Goal: Task Accomplishment & Management: Manage account settings

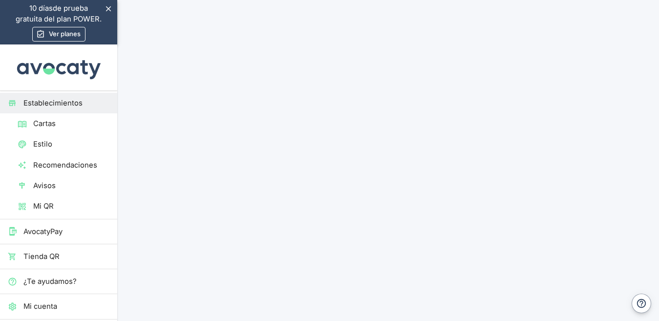
drag, startPoint x: 415, startPoint y: 165, endPoint x: 515, endPoint y: 146, distance: 101.4
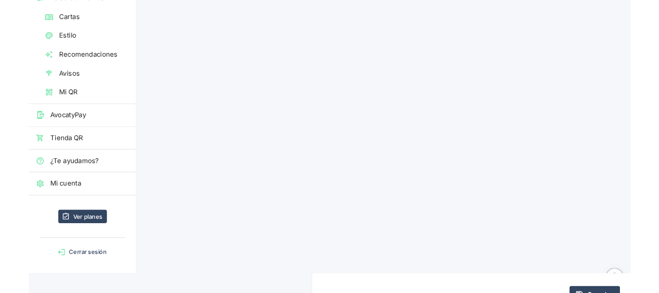
scroll to position [101, 0]
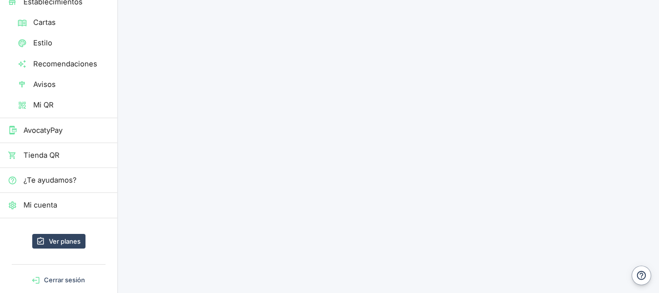
type input "C:\fakepath\campo.jpeg"
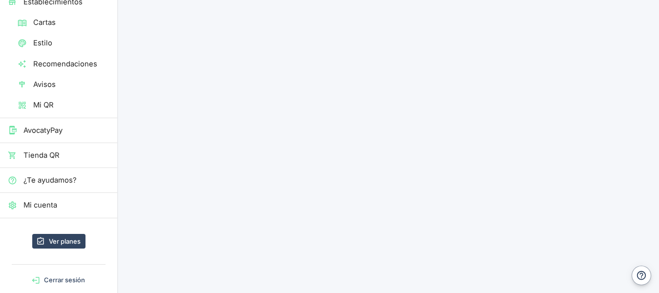
type input "C:\fakepath\Sabor a Pueblo_ Retrato Tradicional (1).png"
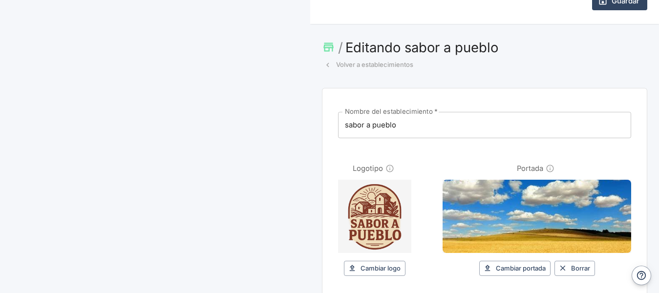
scroll to position [434, 0]
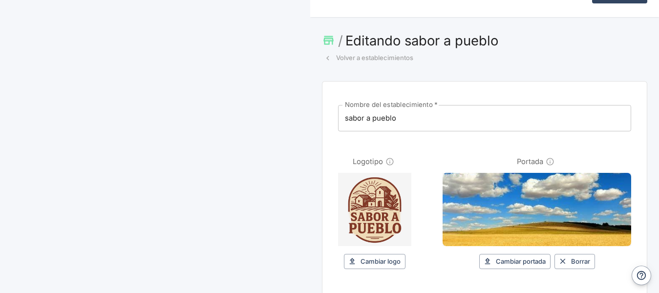
type input "6"
type input "9"
type input "603130824"
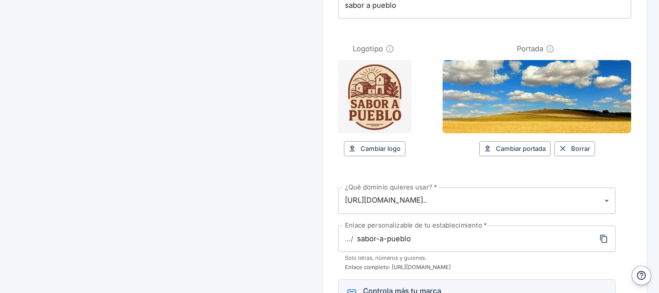
scroll to position [544, 0]
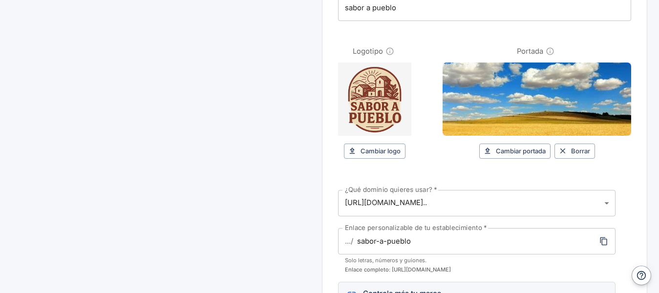
type textarea "m"
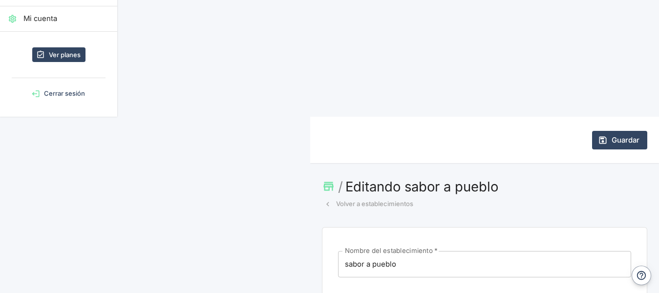
scroll to position [32, 0]
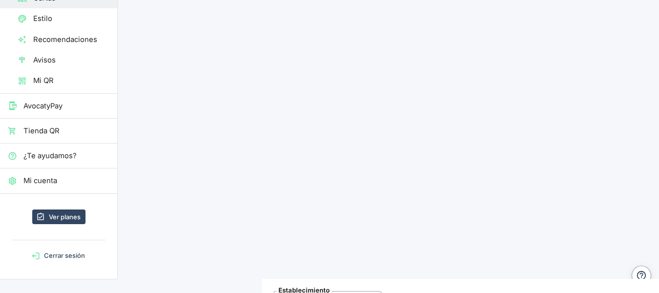
scroll to position [127, 0]
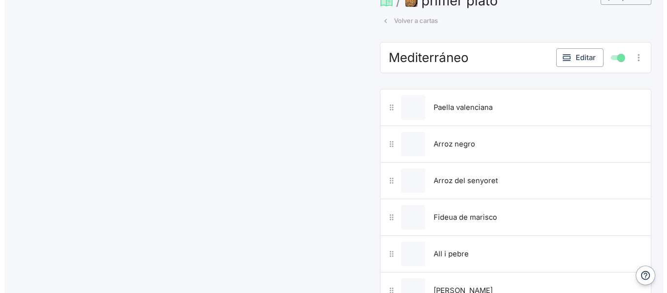
scroll to position [461, 0]
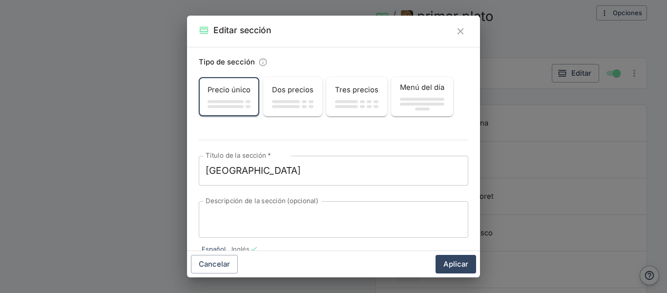
scroll to position [35, 0]
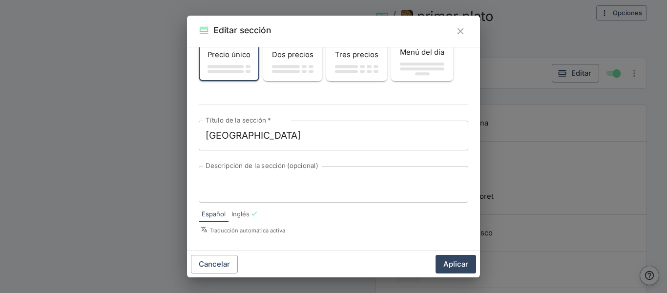
click at [523, 49] on div "Editar sección Tipo de sección Precio único Dos precios Tres precios Menú del d…" at bounding box center [333, 146] width 667 height 293
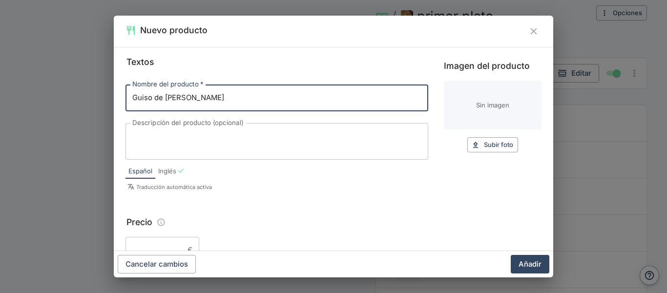
type input "Guiso de [PERSON_NAME]"
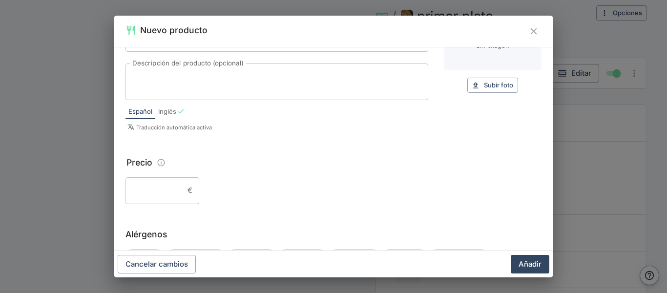
scroll to position [0, 0]
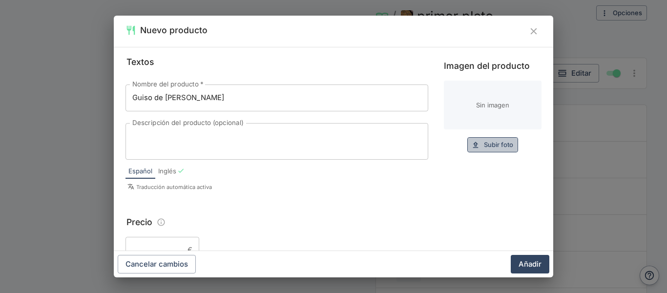
click at [475, 148] on button "Subir foto Subir" at bounding box center [492, 144] width 51 height 15
type input "C:\fakepath\rabo-de-toro1.jpg"
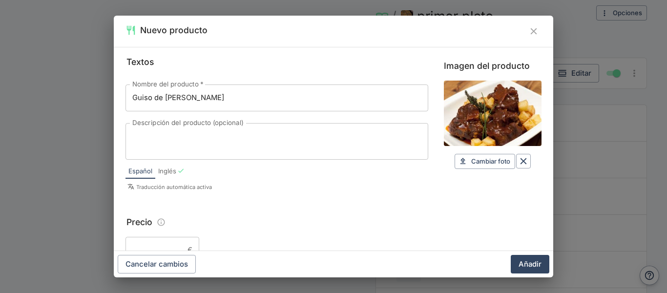
click at [537, 93] on div "Textos Nombre del producto   * Guiso de Rabo [PERSON_NAME] Nombre del producto …" at bounding box center [334, 149] width 440 height 204
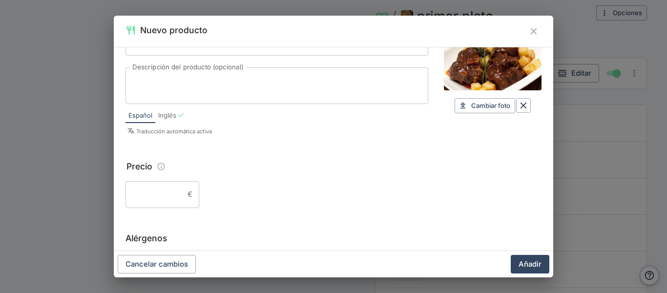
scroll to position [57, 0]
click at [169, 194] on input "Precio" at bounding box center [155, 193] width 58 height 26
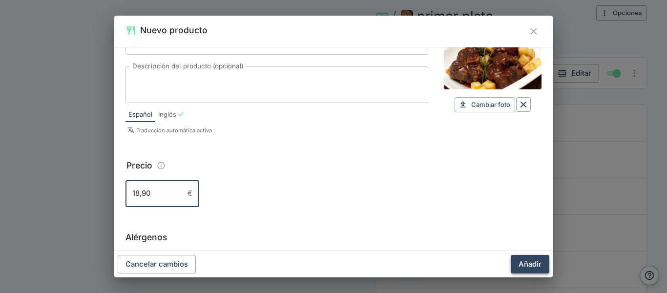
type input "18,90"
click at [529, 256] on button "Añadir" at bounding box center [530, 264] width 39 height 19
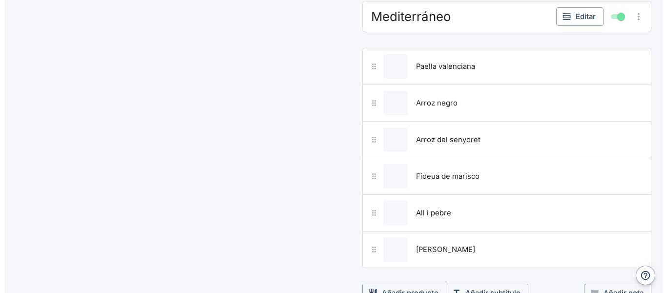
scroll to position [584, 0]
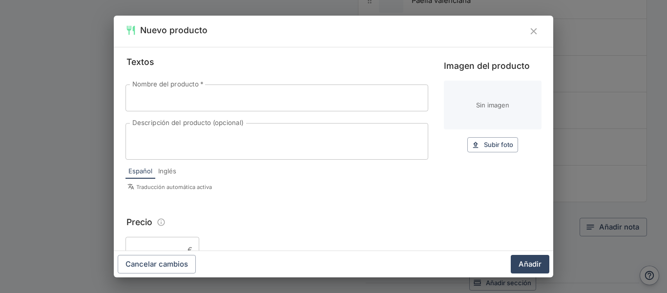
click at [212, 101] on input "Nombre del producto   *" at bounding box center [277, 98] width 303 height 26
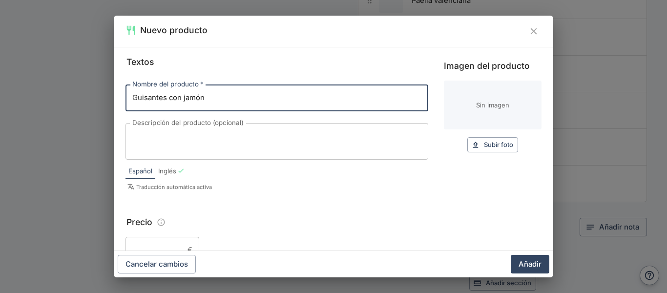
type input "Guisantes con jamón"
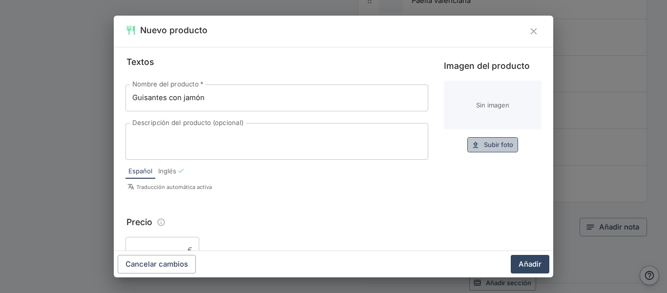
click at [473, 144] on icon "button" at bounding box center [475, 145] width 5 height 6
type input "C:\fakepath\guisantes-con-jamon-iberico-receta-jamonlovers.jpg"
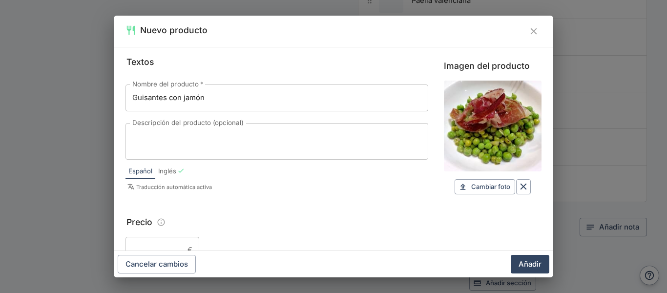
click at [175, 246] on input "Precio" at bounding box center [155, 250] width 58 height 26
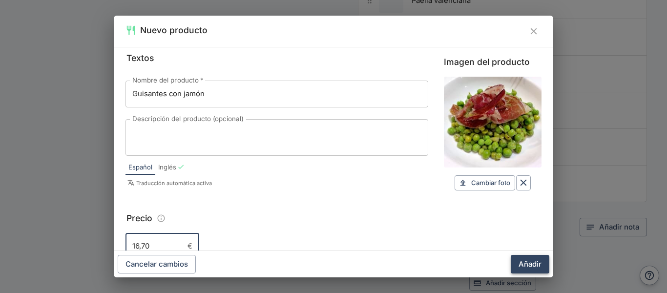
type input "16,70"
click at [536, 263] on button "Añadir" at bounding box center [530, 264] width 39 height 19
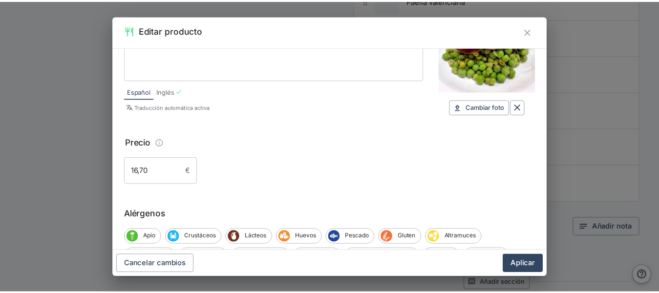
scroll to position [63, 0]
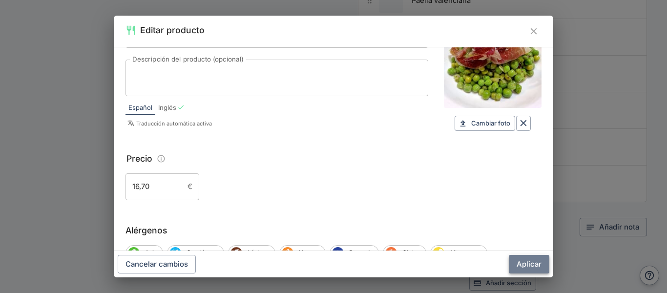
click at [542, 270] on button "Aplicar" at bounding box center [529, 264] width 41 height 19
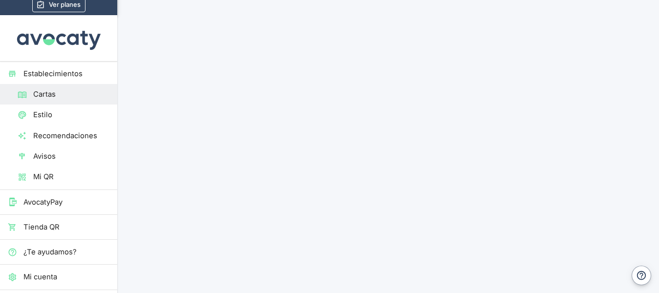
scroll to position [0, 0]
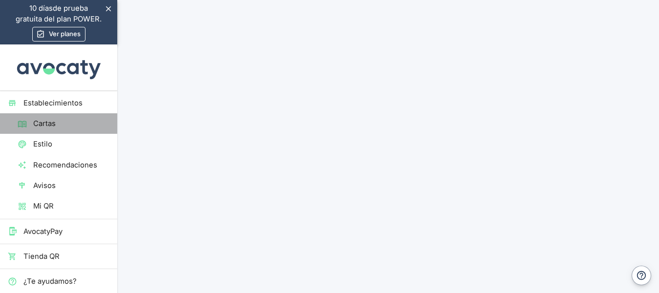
click at [92, 118] on span "Cartas" at bounding box center [71, 123] width 76 height 11
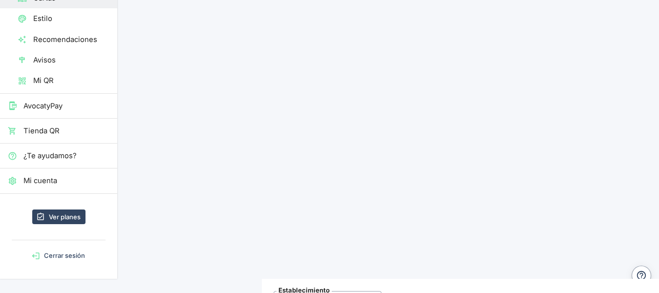
scroll to position [127, 0]
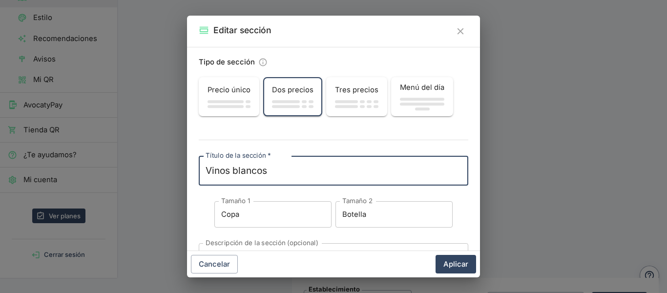
click at [145, 171] on div "Editar sección Tipo de sección Precio único Dos precios Tres precios Menú del d…" at bounding box center [333, 146] width 667 height 293
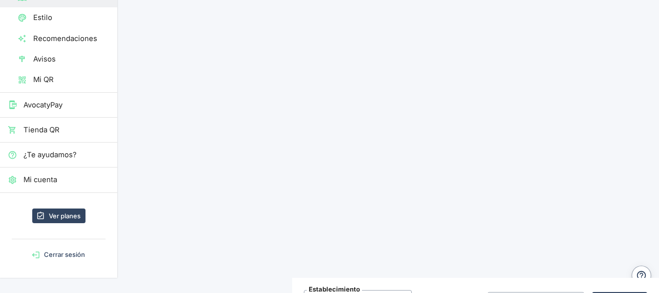
scroll to position [0, 0]
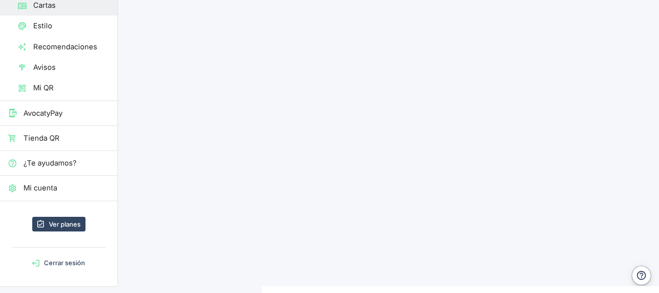
scroll to position [119, 0]
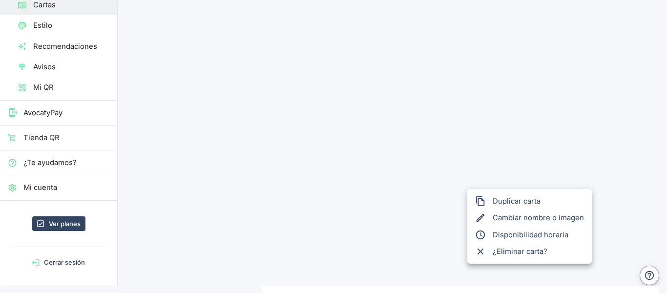
click at [612, 183] on div at bounding box center [333, 146] width 667 height 293
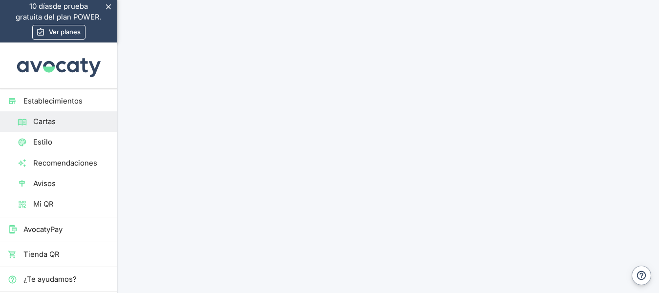
scroll to position [0, 0]
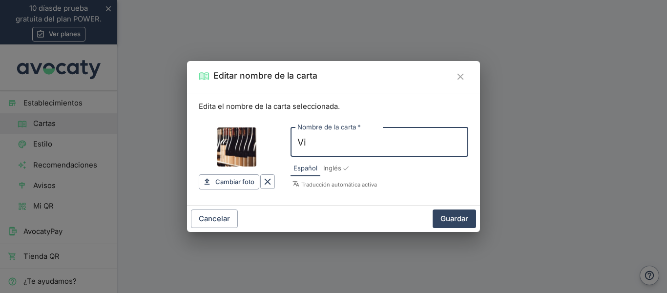
type input "V"
type input "Bebidas"
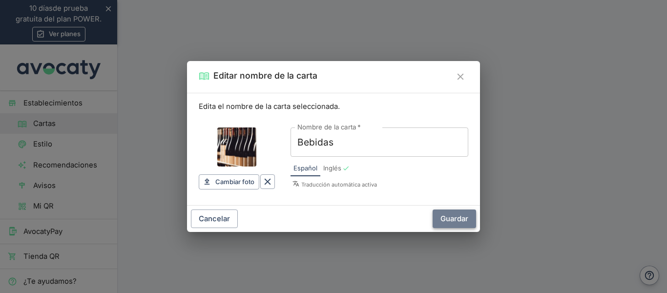
click at [455, 222] on button "Guardar" at bounding box center [454, 219] width 43 height 19
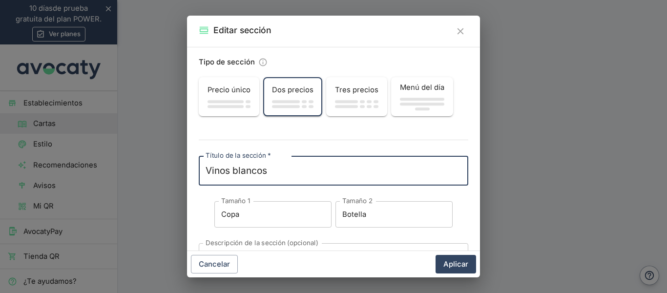
drag, startPoint x: 269, startPoint y: 173, endPoint x: 184, endPoint y: 162, distance: 85.7
click at [184, 162] on div "Editar sección Tipo de sección Precio único Dos precios Tres precios Menú del d…" at bounding box center [333, 146] width 667 height 293
type textarea "Refrescos"
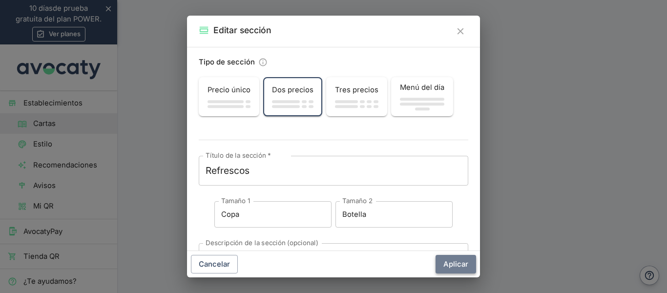
click at [453, 264] on button "Aplicar" at bounding box center [456, 264] width 41 height 19
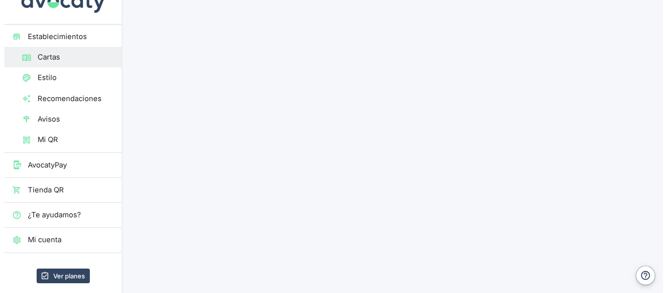
scroll to position [100, 0]
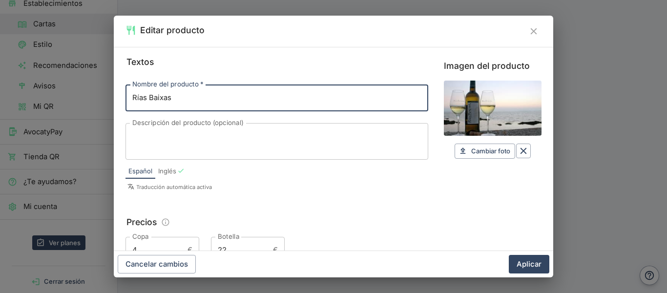
click at [199, 129] on div "x Descripción del producto (opcional)" at bounding box center [277, 141] width 303 height 37
click at [179, 106] on input "Rías Baixas" at bounding box center [277, 98] width 303 height 26
type input "R"
type input "Agua"
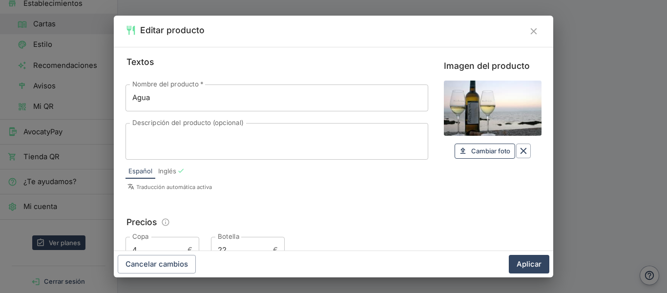
drag, startPoint x: 483, startPoint y: 153, endPoint x: 459, endPoint y: 147, distance: 25.4
click at [459, 148] on icon "button" at bounding box center [463, 151] width 9 height 9
type input "C:\fakepath\agua.jpg"
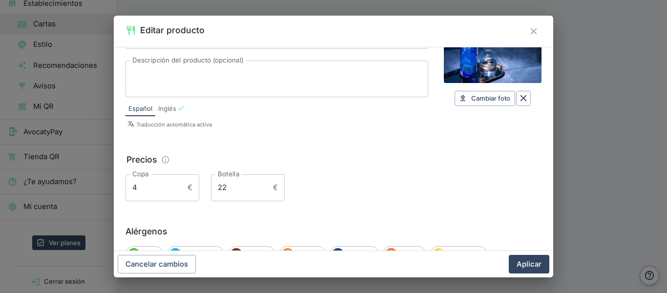
scroll to position [65, 0]
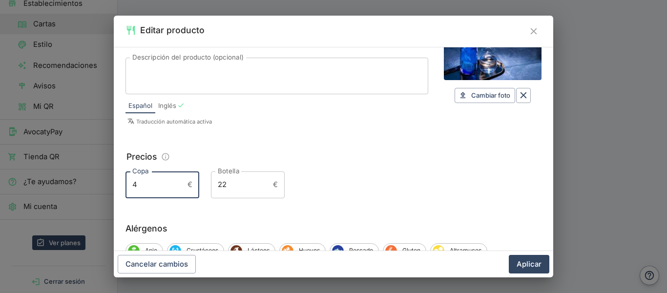
click at [181, 185] on input "4" at bounding box center [155, 184] width 58 height 26
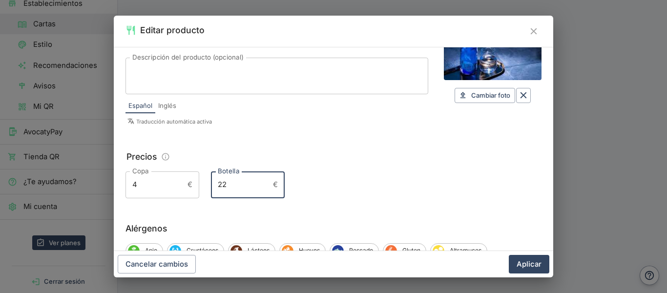
click at [243, 193] on input "22" at bounding box center [240, 184] width 58 height 26
type input "2"
click at [165, 170] on fieldset "Precios Copa 4 € Copa Botella € Botella" at bounding box center [334, 174] width 416 height 48
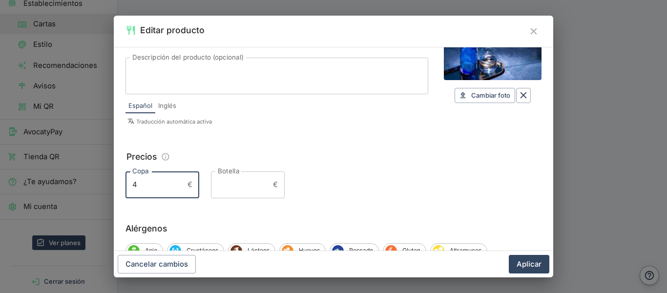
click at [158, 190] on input "4" at bounding box center [155, 184] width 58 height 26
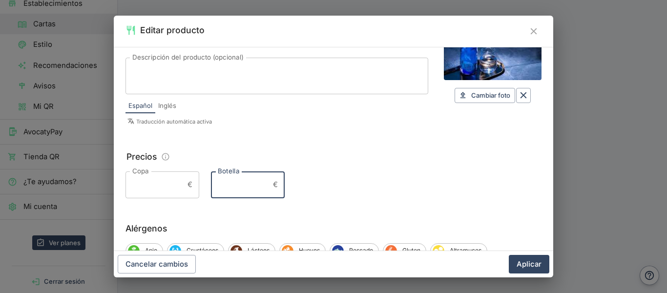
click at [246, 185] on input "Botella" at bounding box center [240, 184] width 58 height 26
type input "2,90"
drag, startPoint x: 536, startPoint y: 280, endPoint x: 547, endPoint y: 244, distance: 37.2
click at [547, 244] on div "Editar producto Textos Nombre del producto   * Nombre del producto   * Descripc…" at bounding box center [333, 146] width 667 height 293
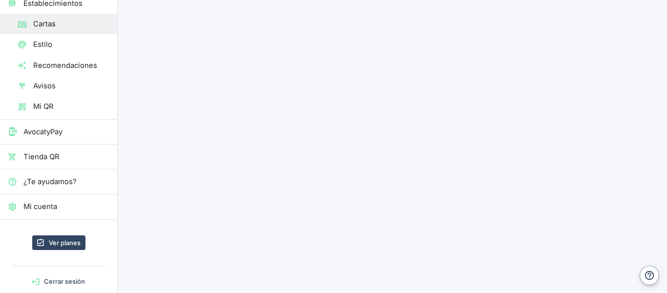
scroll to position [0, 0]
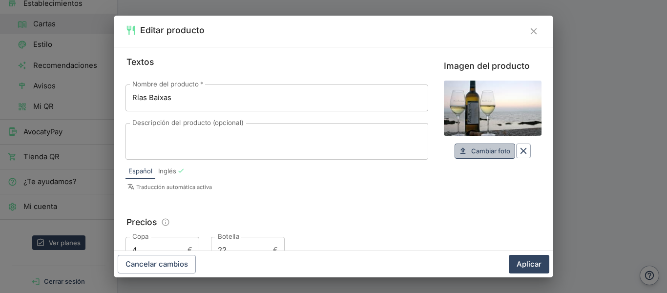
click at [471, 146] on span "Cambiar foto" at bounding box center [490, 151] width 39 height 11
type input "C:\fakepath\agua.jpg"
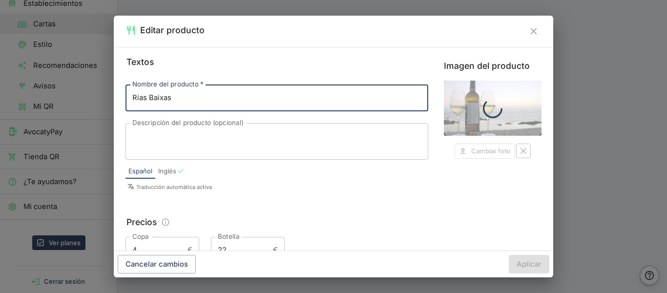
click at [239, 93] on input "Rías Baixas" at bounding box center [277, 98] width 303 height 26
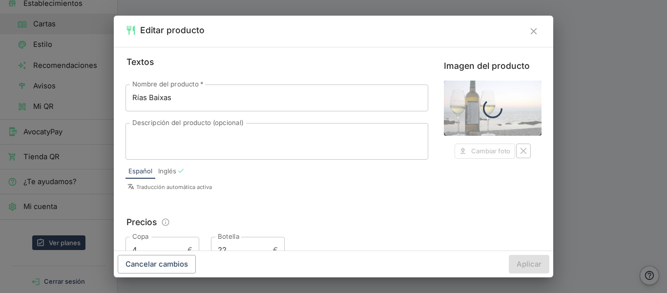
click at [291, 194] on div "Nombre del producto   * Rías Baixas Nombre del producto   * Descripción del pro…" at bounding box center [277, 138] width 303 height 123
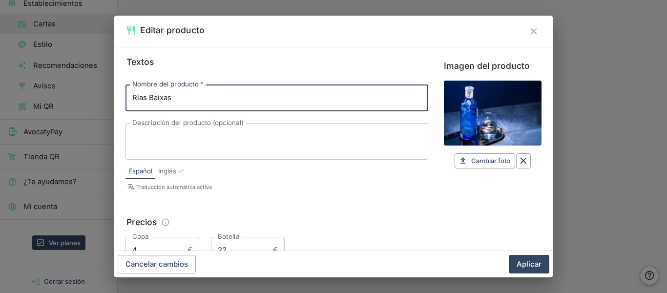
click at [300, 105] on input "Rías Baixas" at bounding box center [277, 98] width 303 height 26
type input "R"
type input "a"
type input "Agua"
click at [179, 242] on input "4" at bounding box center [155, 250] width 58 height 26
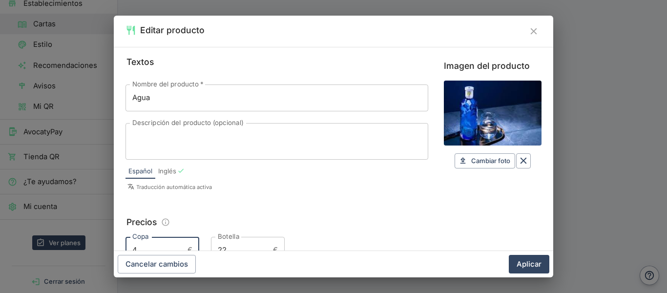
click at [179, 242] on input "4" at bounding box center [155, 250] width 58 height 26
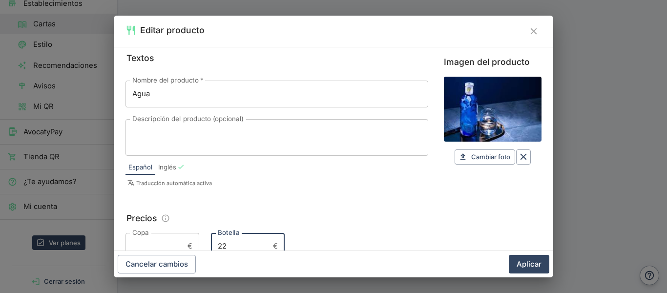
click at [234, 242] on input "22" at bounding box center [240, 246] width 58 height 26
type input "2"
type input "2,90"
click at [527, 270] on button "Aplicar" at bounding box center [529, 264] width 41 height 19
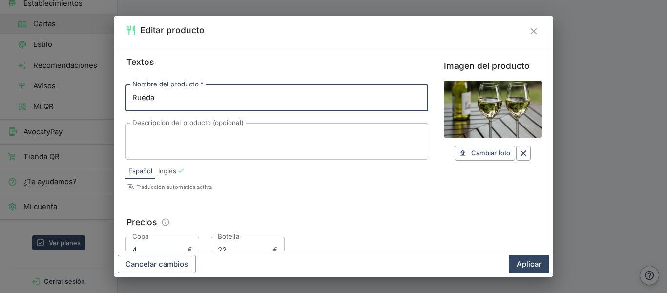
click at [329, 101] on input "Rueda" at bounding box center [277, 98] width 303 height 26
type input "R"
type input "a"
type input "Agua con Gas"
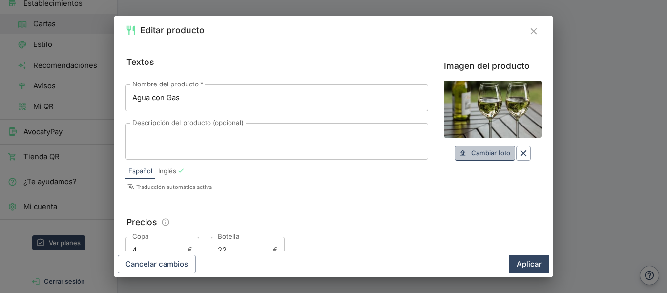
click at [466, 160] on button "Cambiar foto Cambiar" at bounding box center [485, 153] width 61 height 15
type input "C:\fakepath\agua con gas.jpg"
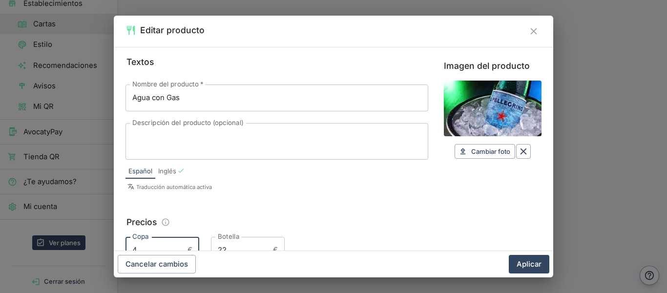
click at [162, 249] on input "4" at bounding box center [155, 250] width 58 height 26
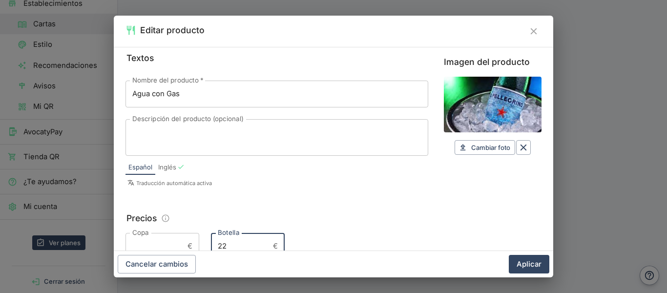
click at [226, 247] on input "22" at bounding box center [240, 246] width 58 height 26
type input "2"
type input "2,90"
click at [519, 266] on button "Aplicar" at bounding box center [529, 264] width 41 height 19
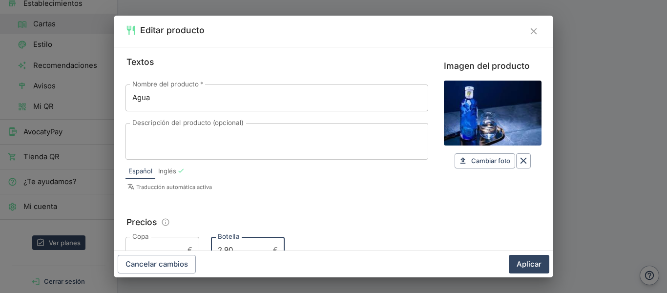
click at [246, 250] on input "2,90" at bounding box center [240, 250] width 58 height 26
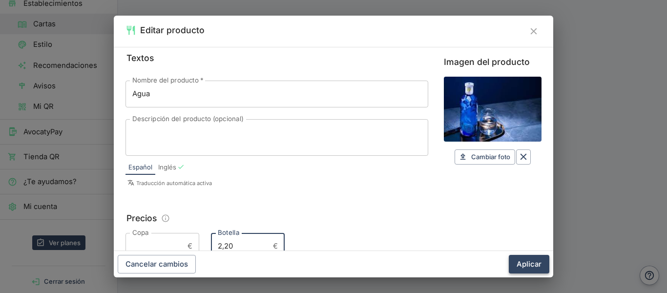
type input "2,20"
click at [535, 260] on button "Aplicar" at bounding box center [529, 264] width 41 height 19
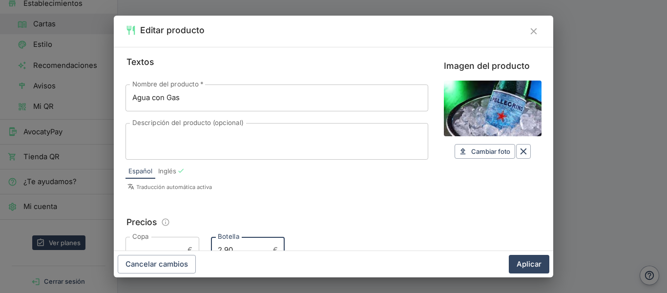
click at [239, 245] on input "2,90" at bounding box center [240, 250] width 58 height 26
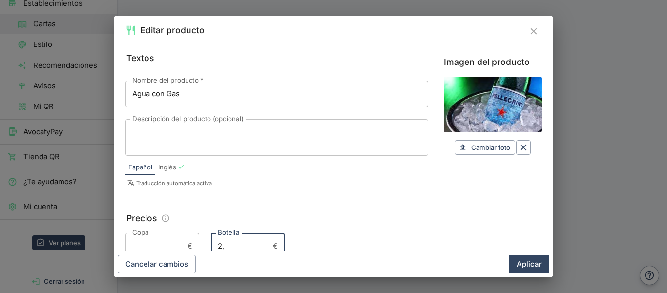
type input "2"
type input "3"
click at [548, 267] on button "Aplicar" at bounding box center [529, 264] width 41 height 19
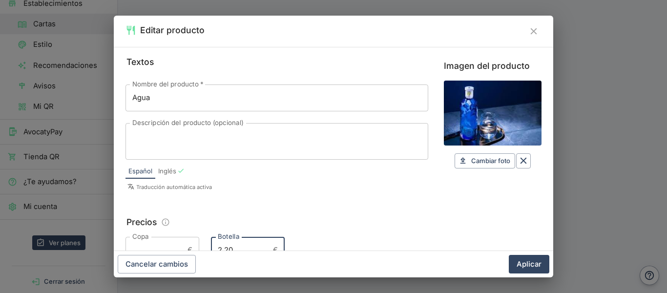
click at [246, 243] on input "2,20" at bounding box center [240, 250] width 58 height 26
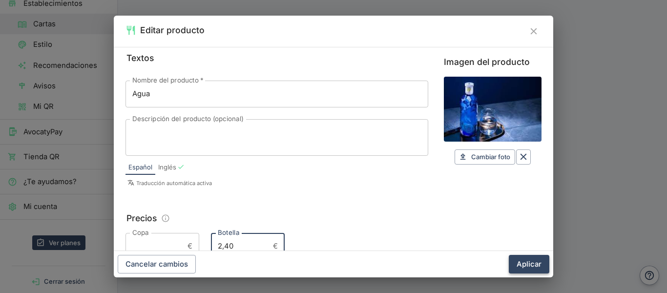
type input "2,40"
click at [535, 258] on button "Aplicar" at bounding box center [529, 264] width 41 height 19
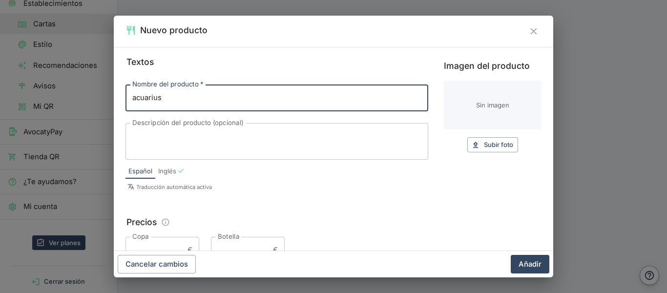
click at [135, 99] on input "acuarius" at bounding box center [277, 98] width 303 height 26
click at [143, 98] on input "acuarius" at bounding box center [277, 98] width 303 height 26
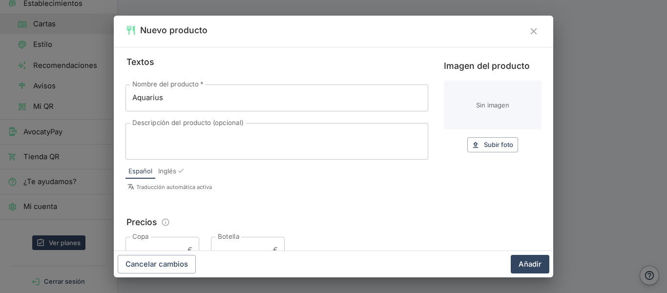
type input "Aquarius"
click at [467, 148] on button "Subir foto Subir" at bounding box center [492, 144] width 51 height 15
type input "C:\fakepath\aquarius.jpg"
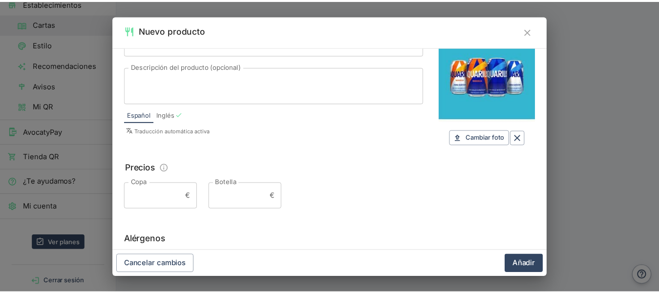
scroll to position [60, 0]
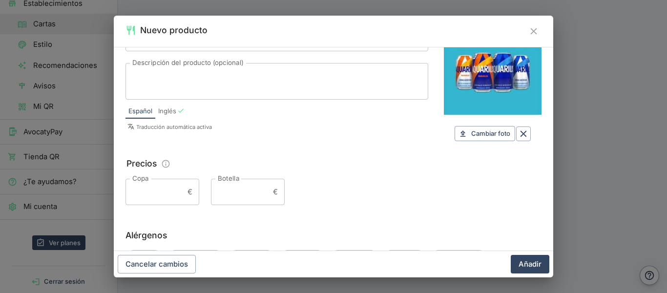
click at [249, 212] on div "Textos Nombre del producto   * Aquarius Nombre del producto   * Descripción del…" at bounding box center [334, 149] width 440 height 204
click at [249, 200] on input "Botella" at bounding box center [240, 192] width 58 height 26
type input "2"
click at [527, 263] on button "Añadir" at bounding box center [530, 264] width 39 height 19
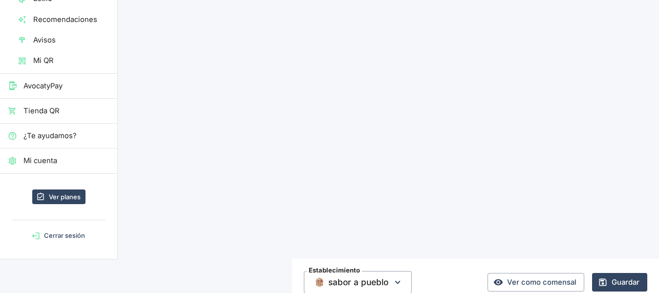
scroll to position [147, 0]
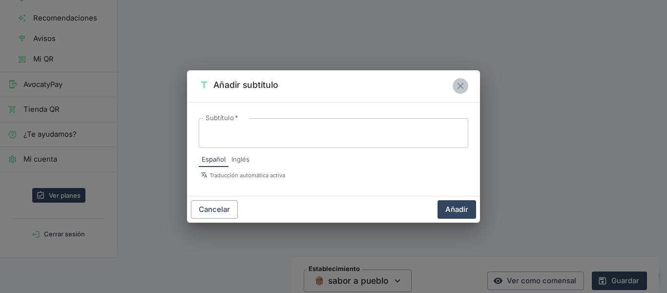
click at [459, 78] on button "Cerrar" at bounding box center [461, 86] width 16 height 16
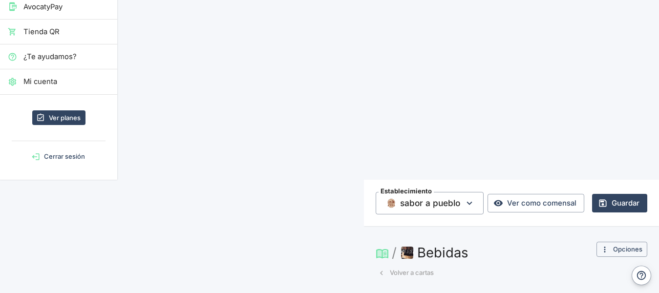
scroll to position [262, 0]
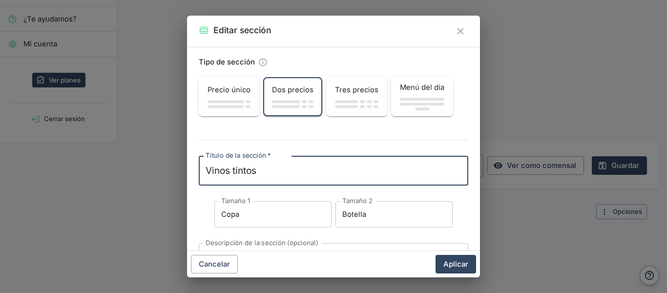
click at [278, 171] on textarea "Vinos tintos" at bounding box center [334, 171] width 256 height 14
type textarea "V"
type textarea "b"
type textarea "cervezas"
click at [455, 259] on button "Aplicar" at bounding box center [456, 264] width 41 height 19
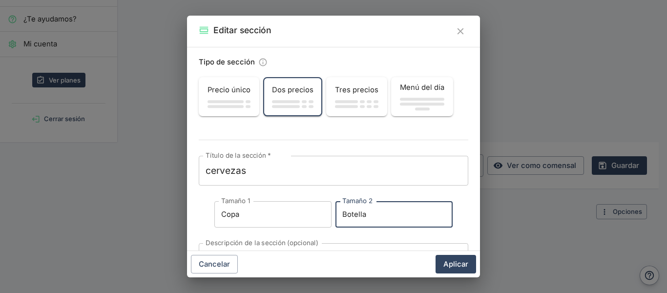
click at [402, 212] on input "Botella" at bounding box center [394, 214] width 117 height 26
type input "B"
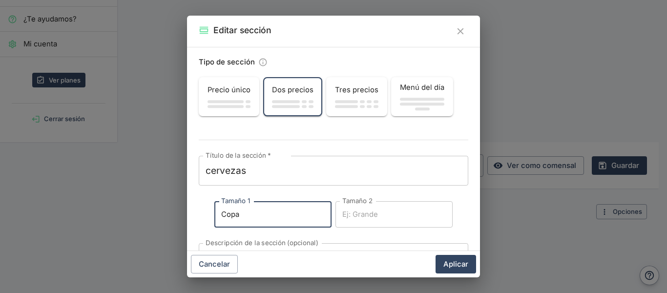
click at [316, 215] on input "Copa" at bounding box center [272, 214] width 117 height 26
type input "C"
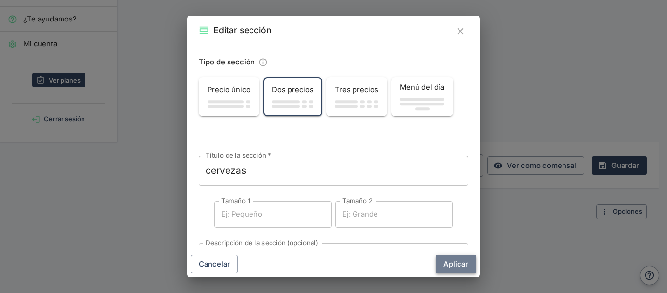
click at [464, 268] on button "Aplicar" at bounding box center [456, 264] width 41 height 19
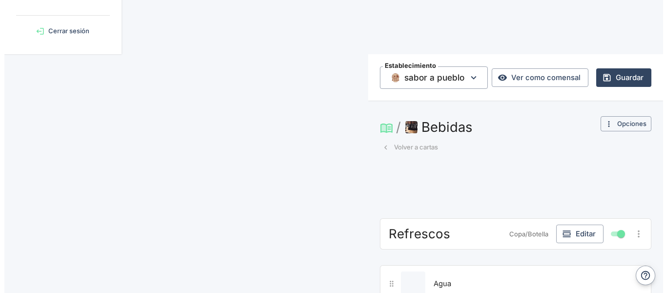
scroll to position [356, 0]
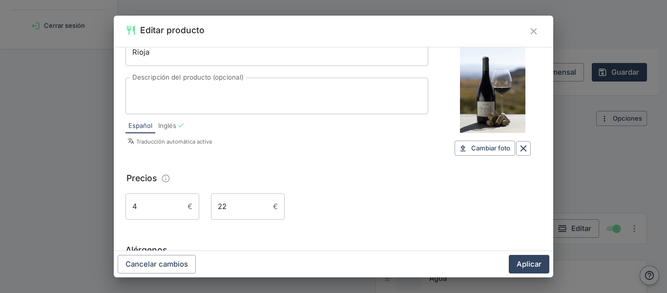
scroll to position [0, 0]
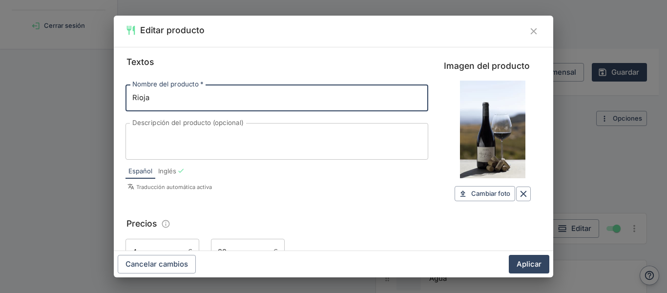
click at [228, 101] on input "Rioja" at bounding box center [277, 98] width 303 height 26
type input "R"
type input "[PERSON_NAME]"
click at [481, 193] on span "Cambiar foto" at bounding box center [490, 193] width 39 height 11
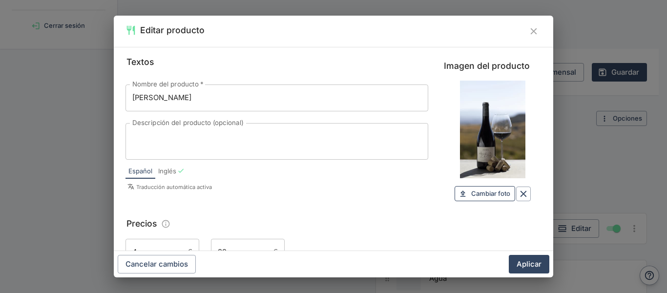
type input "C:\fakepath\Estrella_Galicia_a_contraluz_(6008367246).jpg"
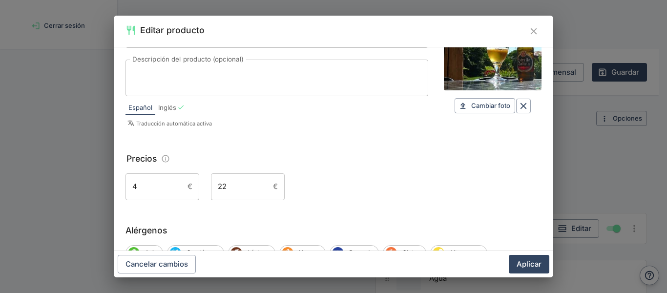
scroll to position [71, 0]
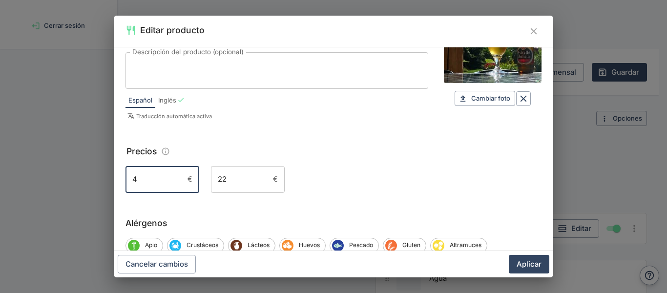
click at [163, 181] on input "4" at bounding box center [155, 179] width 58 height 26
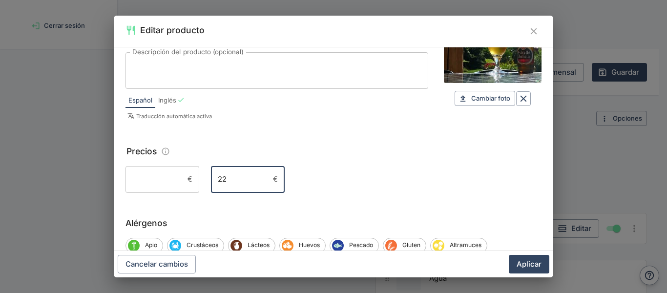
click at [231, 174] on input "22" at bounding box center [240, 179] width 58 height 26
type input "2,50"
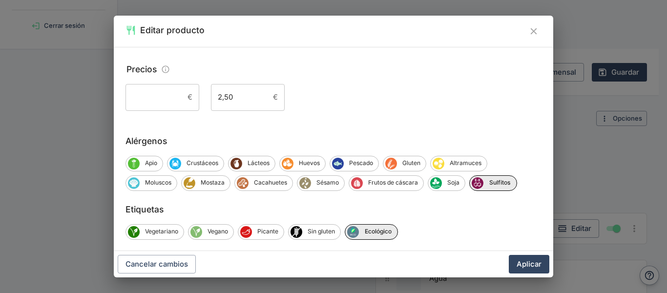
scroll to position [166, 0]
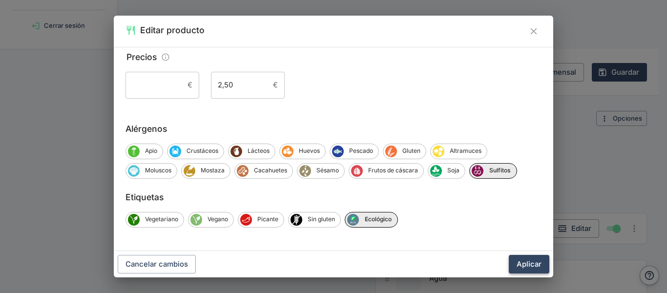
click at [521, 265] on button "Aplicar" at bounding box center [529, 264] width 41 height 19
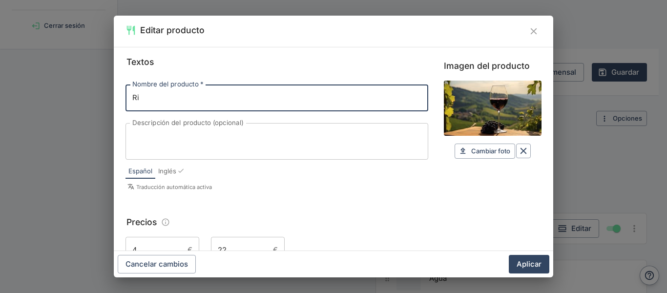
type input "R"
type input "Turia"
click at [486, 152] on span "Cambiar foto" at bounding box center [490, 151] width 39 height 11
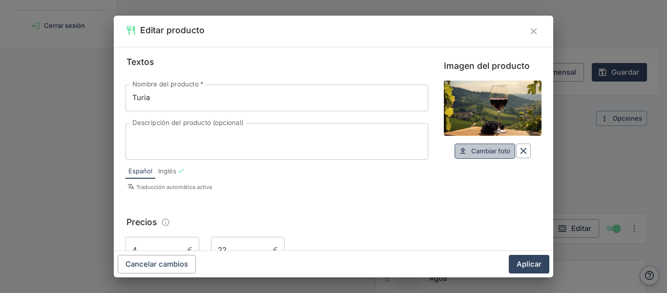
click at [474, 146] on span "Cambiar foto" at bounding box center [490, 151] width 39 height 11
type input "C:\fakepath\turia.jpg"
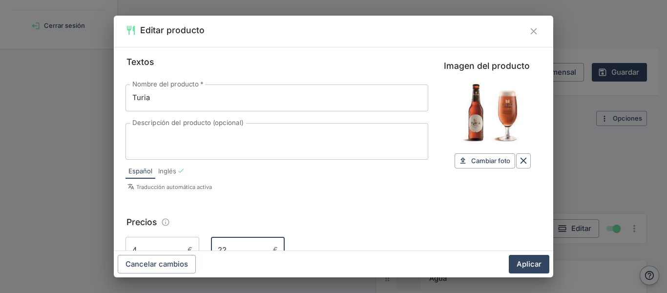
click at [238, 243] on input "22" at bounding box center [240, 250] width 58 height 26
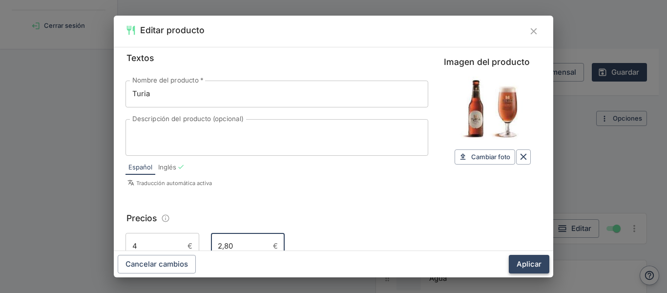
type input "2,80"
click at [528, 266] on button "Aplicar" at bounding box center [529, 264] width 41 height 19
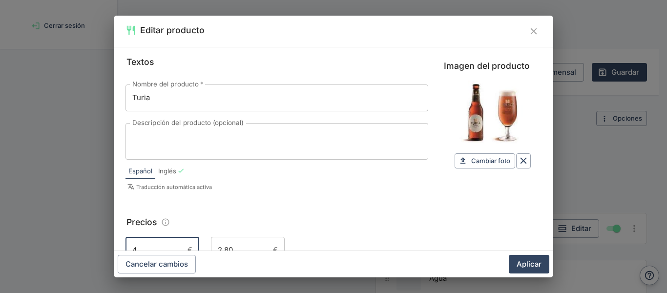
click at [168, 241] on input "4" at bounding box center [155, 250] width 58 height 26
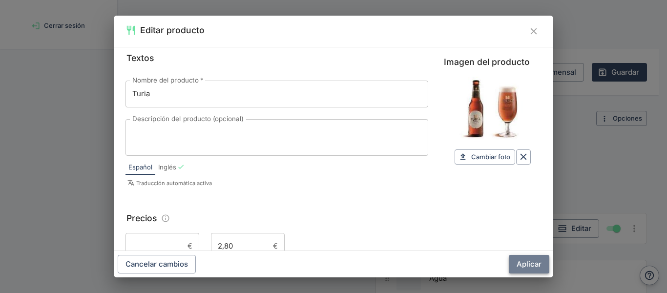
click at [520, 264] on button "Aplicar" at bounding box center [529, 264] width 41 height 19
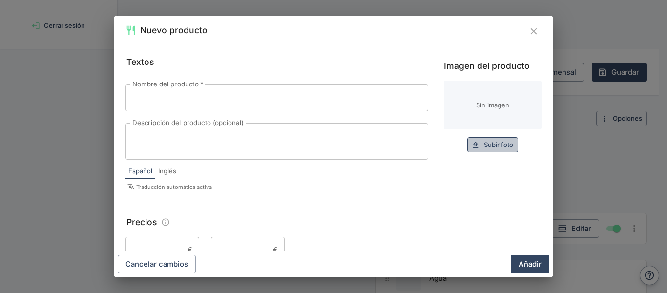
click at [491, 143] on span "Subir foto" at bounding box center [498, 144] width 29 height 11
click at [459, 136] on div "Imagen del producto Sin imagen Subir foto Subir" at bounding box center [493, 105] width 98 height 93
click at [471, 142] on icon "button" at bounding box center [475, 145] width 9 height 9
click at [473, 146] on icon "button" at bounding box center [475, 145] width 5 height 6
type input "C:\fakepath\CRUZCAMPOBOTELLIN.jpg"
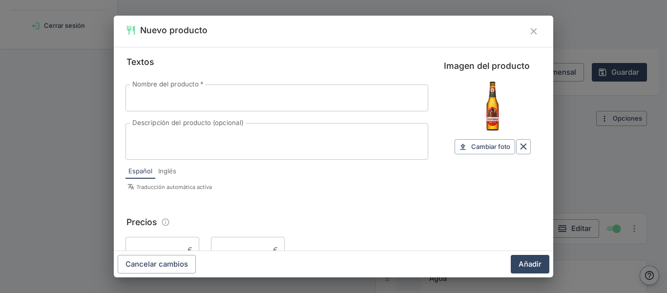
click at [232, 97] on input "Nombre del producto   *" at bounding box center [277, 98] width 303 height 26
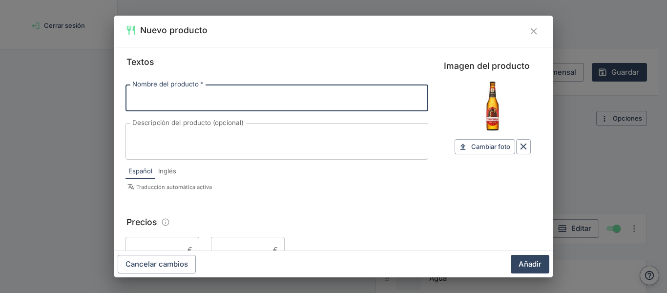
click at [232, 97] on input "Nombre del producto   *" at bounding box center [277, 98] width 303 height 26
type input "Cruzcampo"
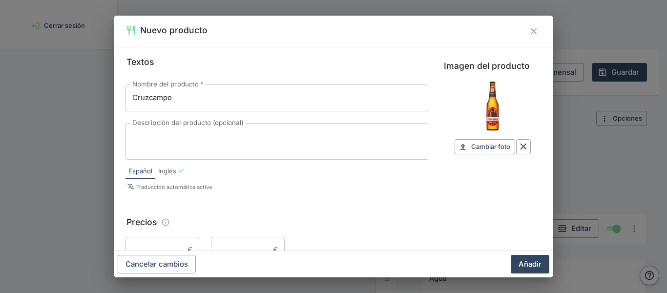
scroll to position [123, 0]
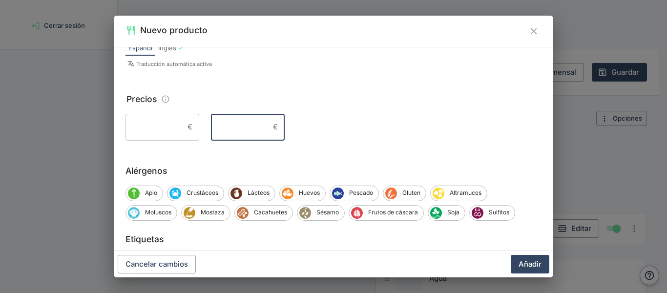
click at [241, 129] on input "Precio 2" at bounding box center [240, 127] width 58 height 26
type input "3,10"
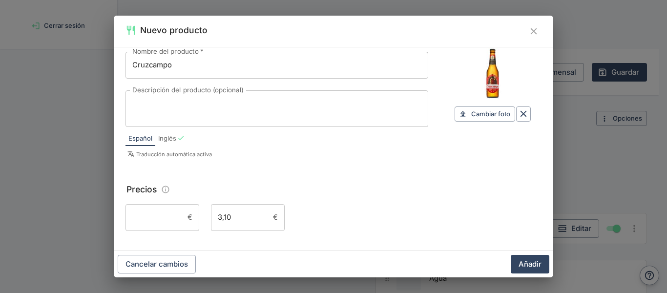
scroll to position [0, 0]
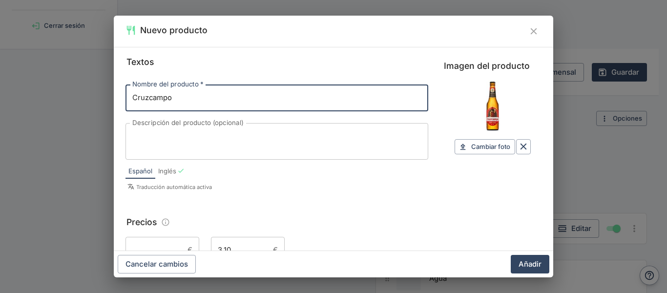
click at [212, 103] on input "Cruzcampo" at bounding box center [277, 98] width 303 height 26
click at [177, 102] on input "Cruzcampo gran Reserv" at bounding box center [277, 98] width 303 height 26
click at [217, 97] on input "Cruzcampo Gran Reserv" at bounding box center [277, 98] width 303 height 26
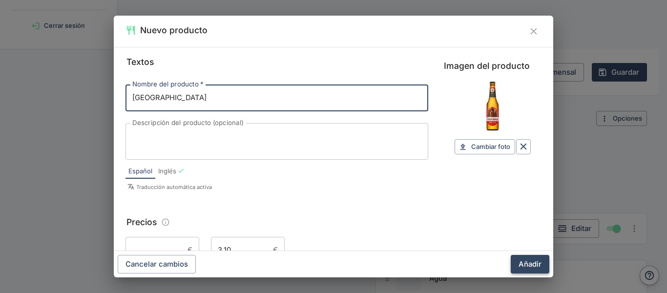
type input "[GEOGRAPHIC_DATA]"
click at [537, 262] on button "Añadir" at bounding box center [530, 264] width 39 height 19
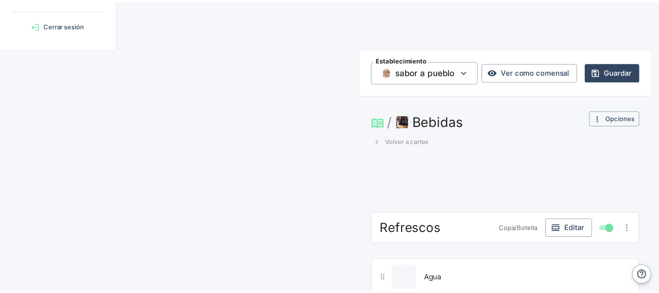
scroll to position [367, 0]
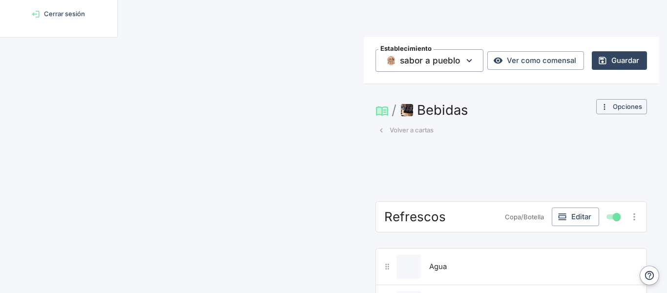
click at [537, 262] on div "Cancelar cambios Añadir" at bounding box center [334, 264] width 440 height 26
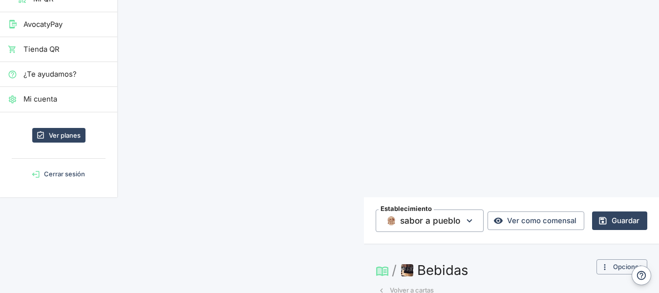
scroll to position [0, 0]
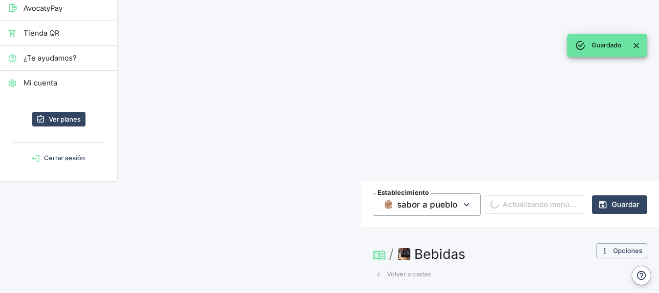
scroll to position [289, 0]
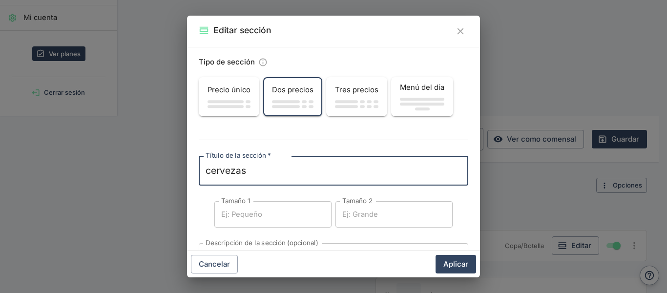
click at [211, 167] on textarea "cervezas" at bounding box center [334, 171] width 256 height 14
type textarea "Cervezas"
click at [443, 258] on button "Aplicar" at bounding box center [456, 264] width 41 height 19
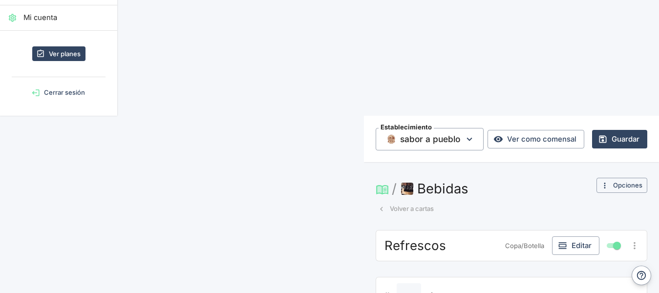
drag, startPoint x: 658, startPoint y: 127, endPoint x: 660, endPoint y: 149, distance: 22.6
click at [658, 149] on html "10 días de prueba gratuita. 10 días de prueba gratuita del plan POWER. Ver plan…" at bounding box center [329, 290] width 659 height 1158
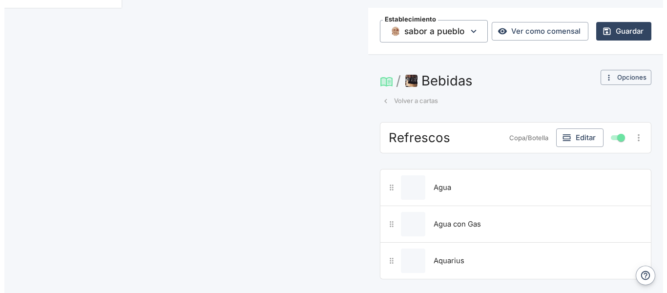
scroll to position [396, 0]
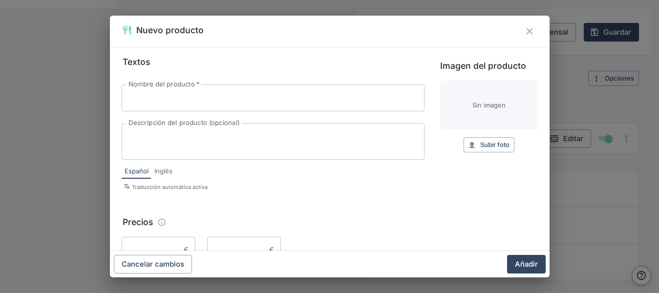
click at [175, 205] on div "Textos Nombre del producto   * Nombre del producto   * Descripción del producto…" at bounding box center [330, 159] width 416 height 208
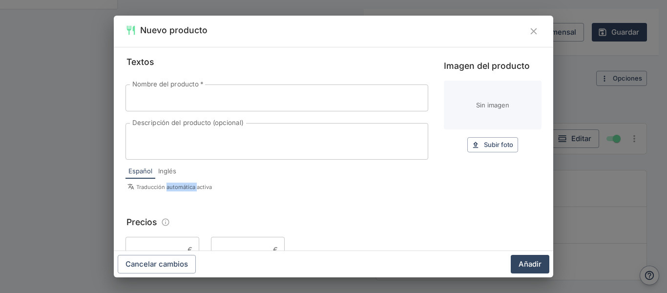
click at [195, 94] on input "Nombre del producto   *" at bounding box center [277, 98] width 303 height 26
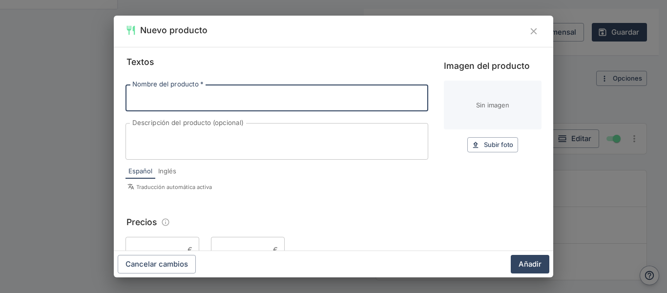
click at [195, 94] on input "Nombre del producto   *" at bounding box center [277, 98] width 303 height 26
click at [164, 118] on label "Descripción del producto (opcional)" at bounding box center [187, 122] width 111 height 9
click at [164, 131] on textarea "Descripción del producto (opcional)" at bounding box center [276, 141] width 289 height 21
click at [170, 104] on input "Nombre del producto   *" at bounding box center [277, 98] width 303 height 26
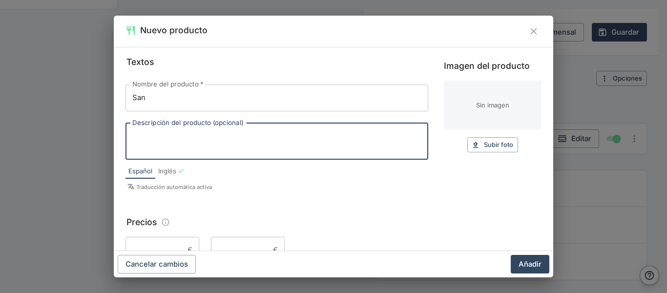
click at [219, 92] on input "San" at bounding box center [277, 98] width 303 height 26
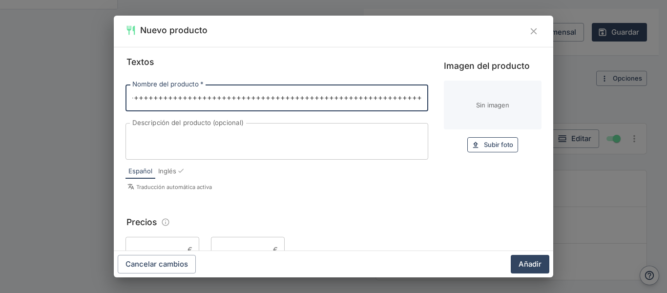
scroll to position [0, 489]
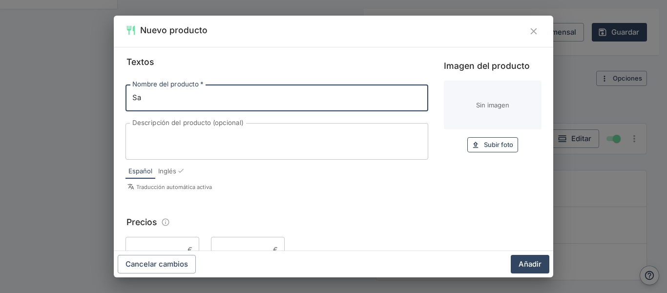
type input "S"
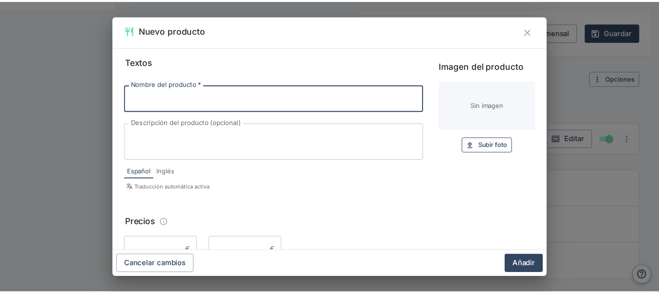
scroll to position [0, 0]
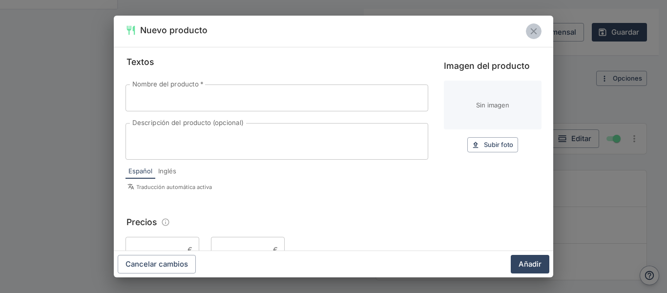
click at [528, 30] on button "Cerrar" at bounding box center [534, 31] width 16 height 16
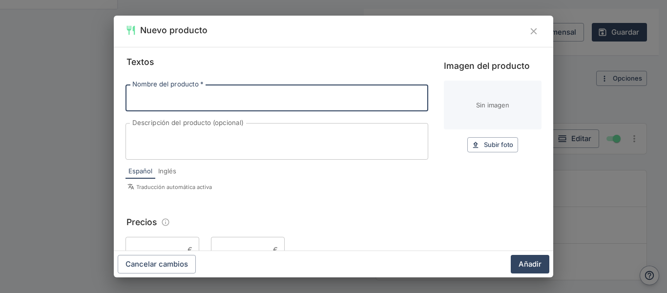
click at [217, 87] on input "Nombre del producto   *" at bounding box center [277, 98] width 303 height 26
click at [211, 95] on input "Nombre del producto   *" at bounding box center [277, 98] width 303 height 26
click at [157, 101] on input "San Muiguel" at bounding box center [277, 98] width 303 height 26
type input "[DATE][PERSON_NAME]"
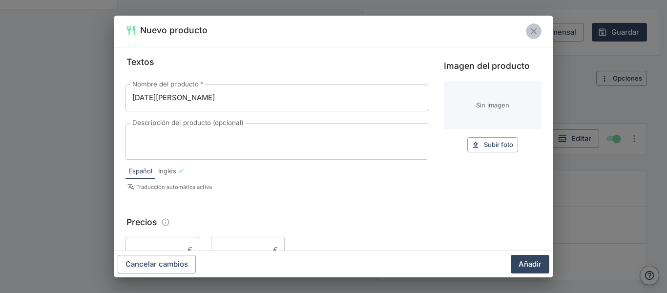
click at [539, 27] on button "Cerrar" at bounding box center [534, 31] width 16 height 16
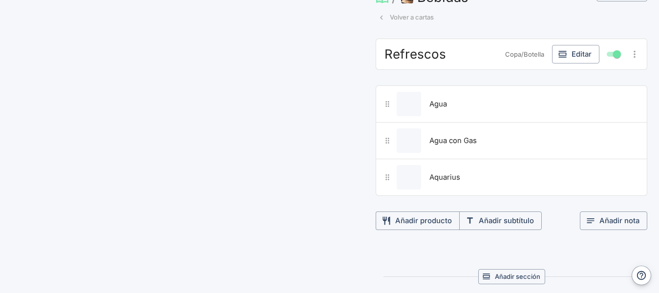
scroll to position [482, 0]
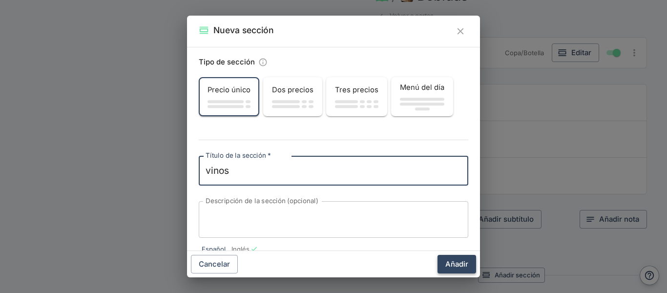
type textarea "vinos"
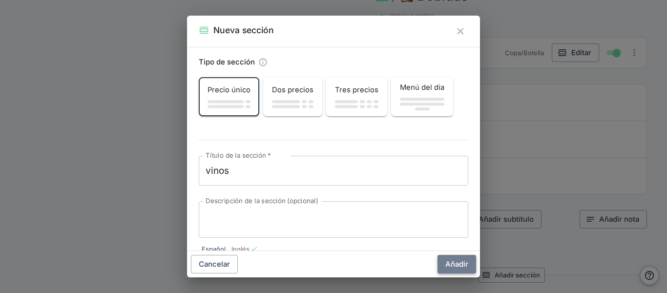
click at [452, 264] on button "Añadir" at bounding box center [457, 264] width 39 height 19
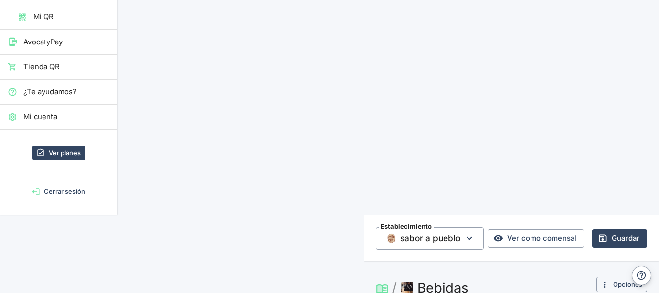
scroll to position [0, 0]
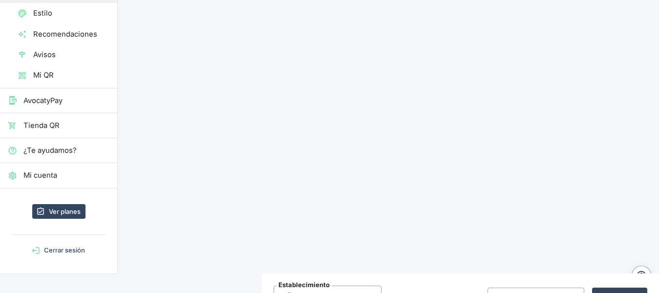
scroll to position [134, 0]
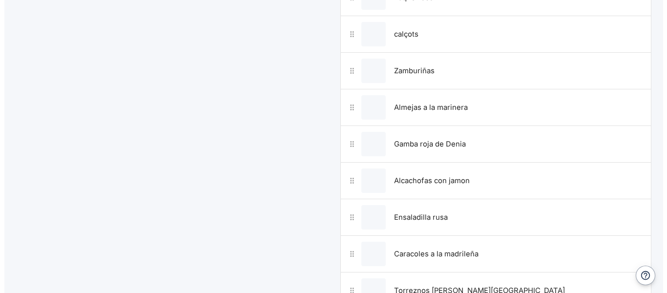
scroll to position [1005, 0]
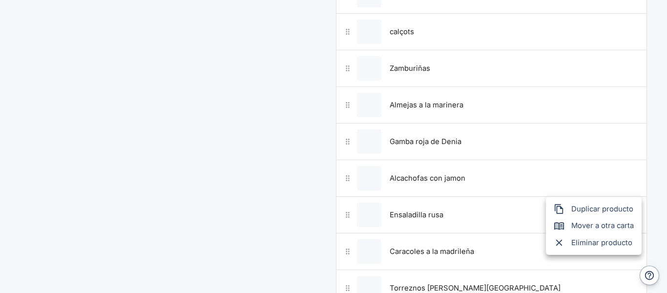
click at [601, 238] on span "Eliminar producto" at bounding box center [602, 242] width 63 height 11
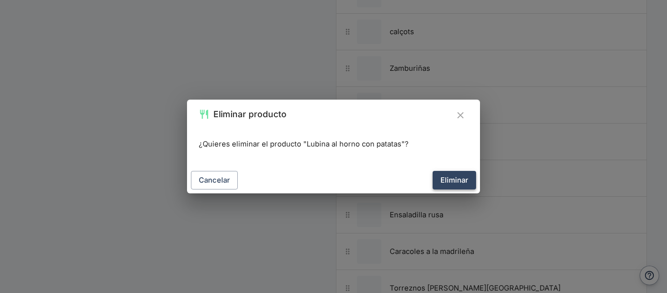
click at [451, 179] on button "Eliminar" at bounding box center [454, 180] width 43 height 19
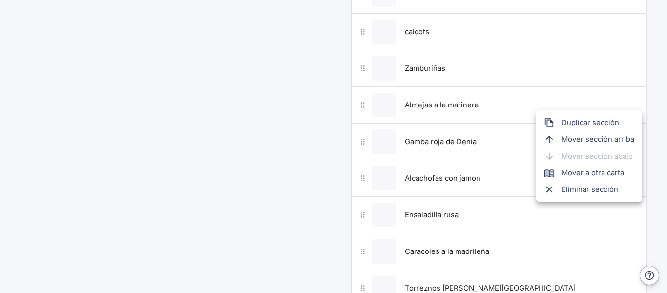
click at [587, 181] on li "Mover a otra carta" at bounding box center [589, 173] width 106 height 17
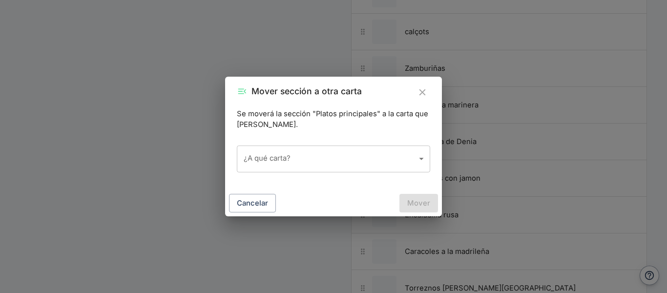
click at [241, 222] on div "Mover sección a otra carta Se moverá la sección "Platos principales" a la carta…" at bounding box center [333, 146] width 667 height 293
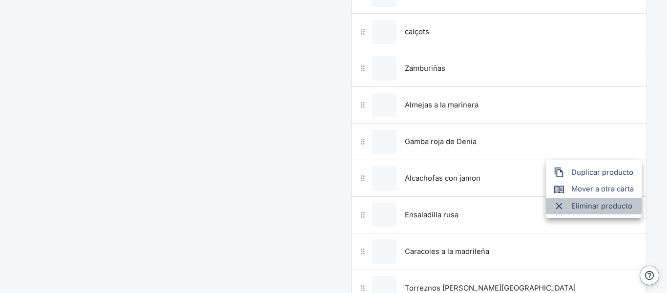
click at [603, 210] on span "Eliminar producto" at bounding box center [602, 206] width 63 height 11
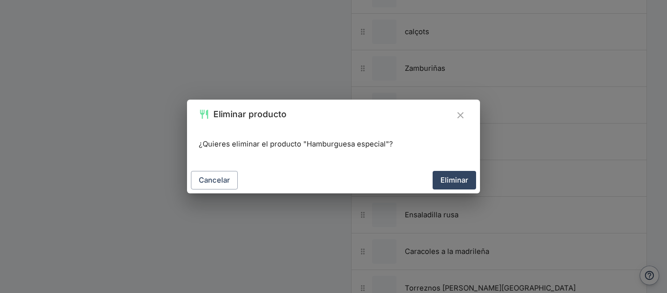
click at [464, 170] on div "Cancelar Eliminar" at bounding box center [333, 180] width 293 height 26
click at [472, 178] on button "Eliminar" at bounding box center [454, 180] width 43 height 19
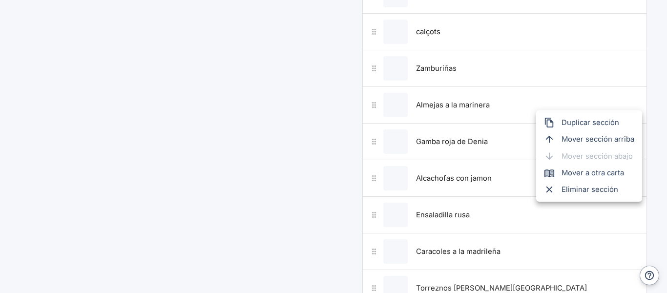
click at [579, 183] on li "Eliminar sección" at bounding box center [589, 189] width 106 height 17
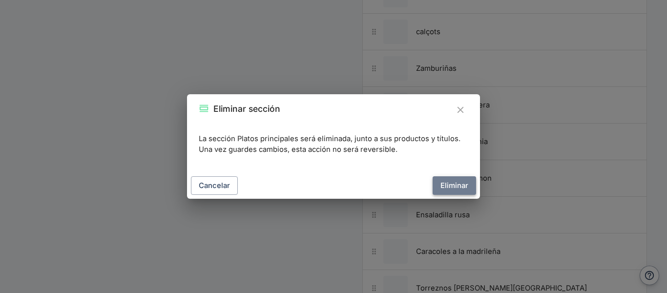
click at [457, 184] on button "Eliminar" at bounding box center [454, 185] width 43 height 19
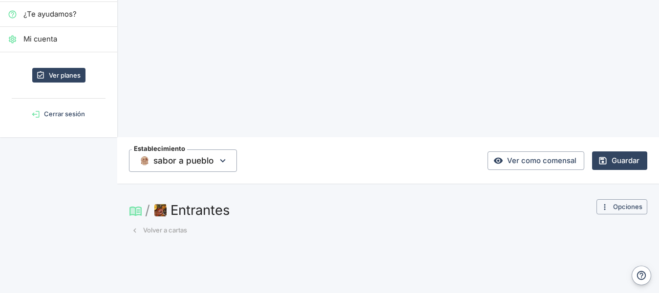
scroll to position [10, 0]
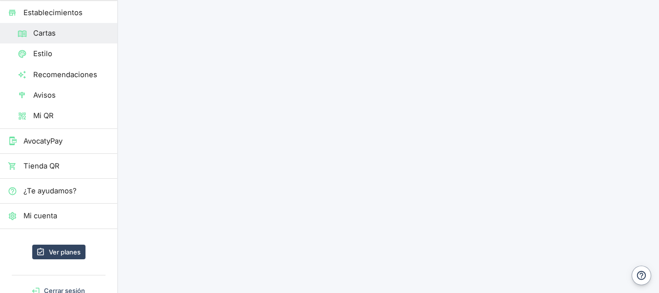
scroll to position [89, 0]
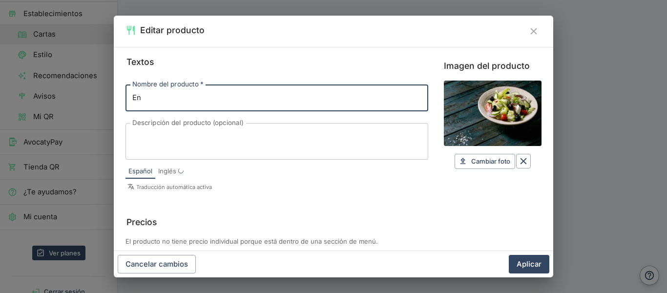
type input "E"
type input "c"
paste input "calçot"
type input "calçots"
click at [538, 265] on button "Aplicar" at bounding box center [529, 264] width 41 height 19
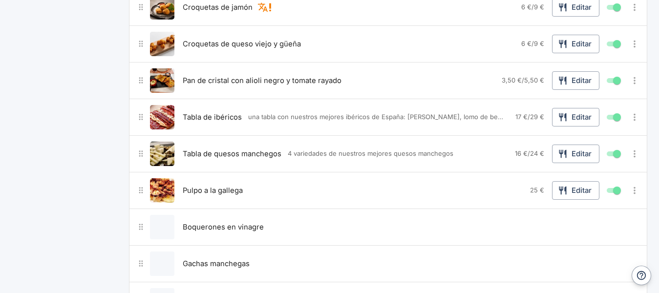
scroll to position [0, 0]
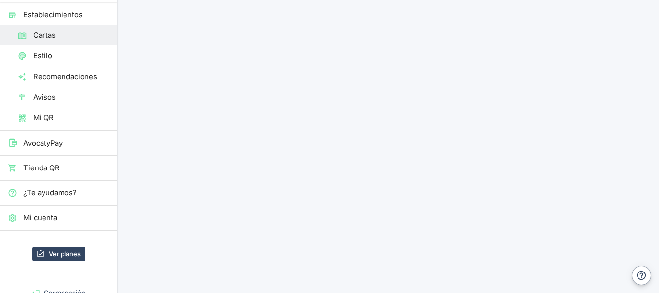
scroll to position [109, 0]
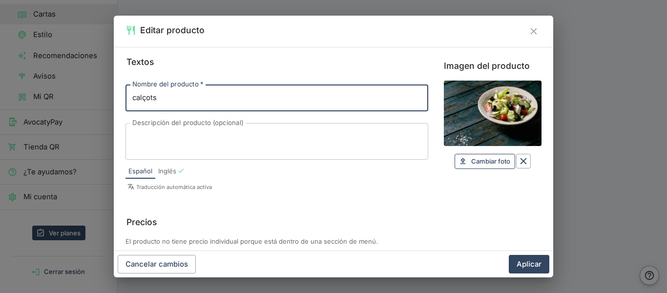
click at [504, 160] on button "Cambiar foto Cambiar" at bounding box center [485, 161] width 61 height 15
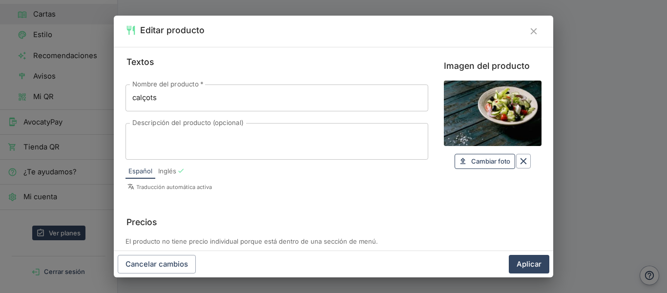
type input "C:\fakepath\calcots.jpg"
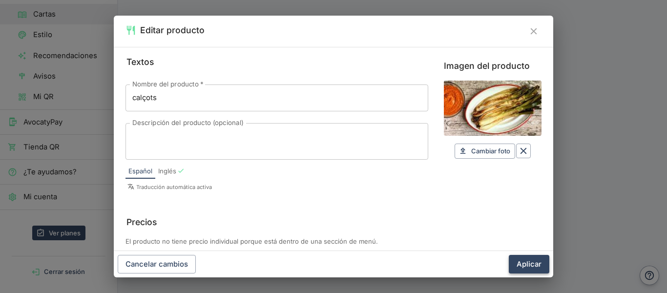
click at [516, 268] on button "Aplicar" at bounding box center [529, 264] width 41 height 19
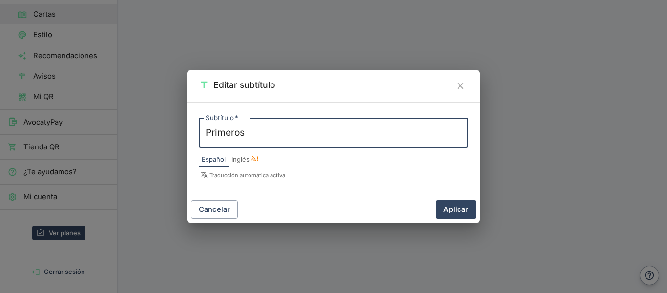
click at [553, 84] on div "Editar subtítulo Subtítulo   * Primeros x Subtítulo   * Español Inglés Traducci…" at bounding box center [333, 146] width 667 height 293
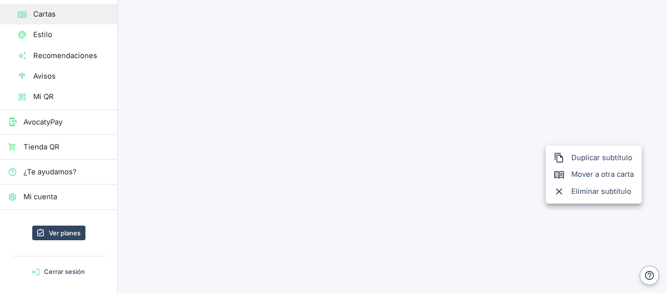
click at [520, 162] on div at bounding box center [333, 146] width 667 height 293
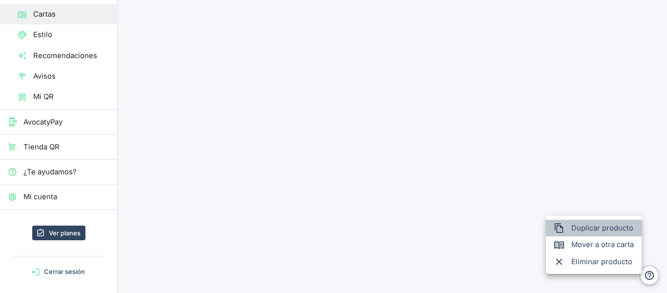
click at [598, 228] on span "Duplicar producto" at bounding box center [602, 228] width 63 height 11
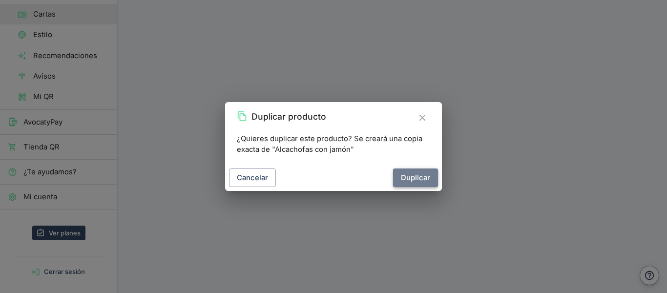
click at [417, 170] on button "Duplicar" at bounding box center [415, 178] width 45 height 19
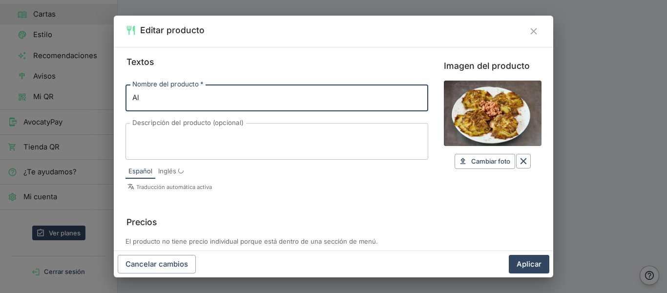
type input "A"
click at [188, 96] on input "caracoles a la madrileña" at bounding box center [277, 98] width 303 height 26
click at [136, 97] on input "caracoles a la Madrileña" at bounding box center [277, 98] width 303 height 26
type input "Caracoles a la Madrileña"
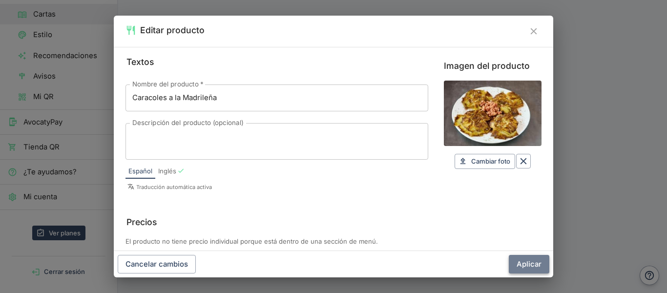
click at [531, 265] on button "Aplicar" at bounding box center [529, 264] width 41 height 19
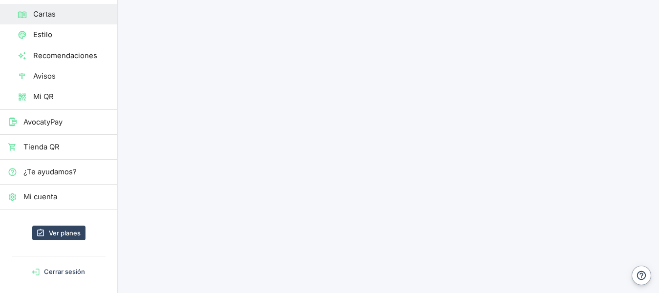
scroll to position [0, 0]
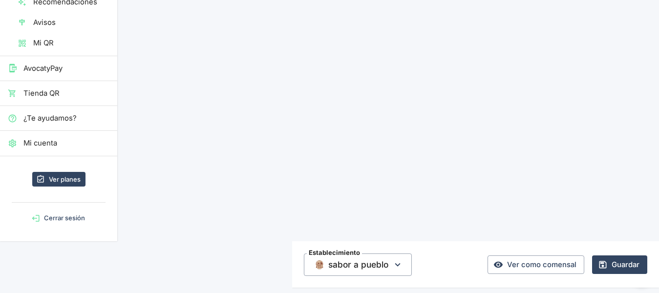
scroll to position [167, 0]
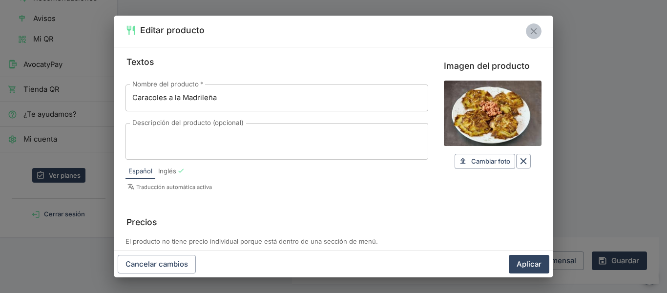
click at [531, 35] on icon "Cerrar" at bounding box center [534, 31] width 11 height 11
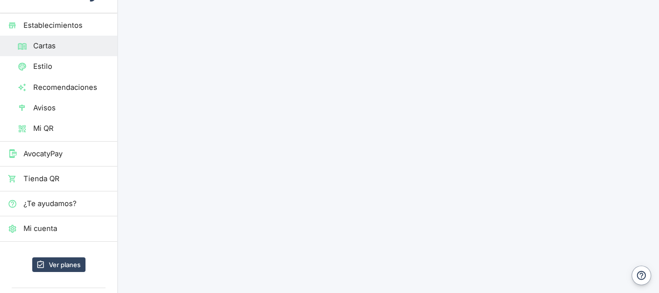
scroll to position [0, 0]
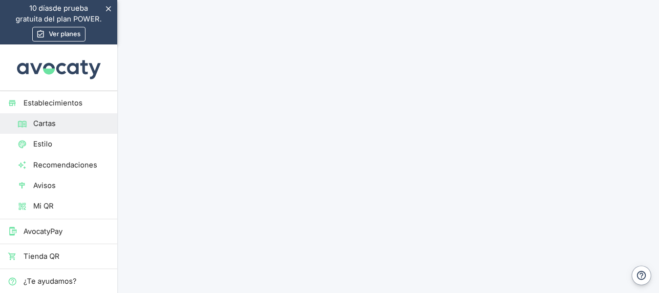
drag, startPoint x: 523, startPoint y: 177, endPoint x: 522, endPoint y: 189, distance: 11.2
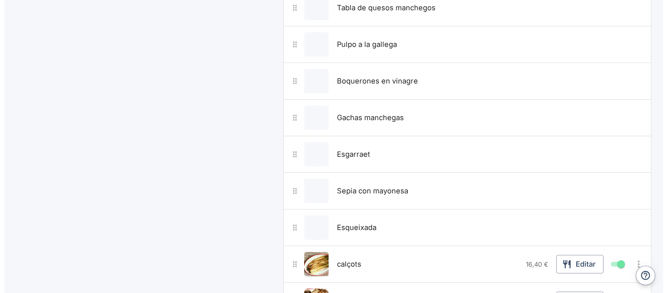
scroll to position [623, 0]
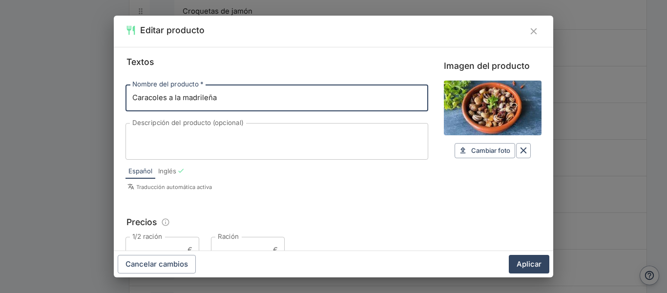
click at [144, 246] on input "1/2 ración" at bounding box center [155, 250] width 58 height 26
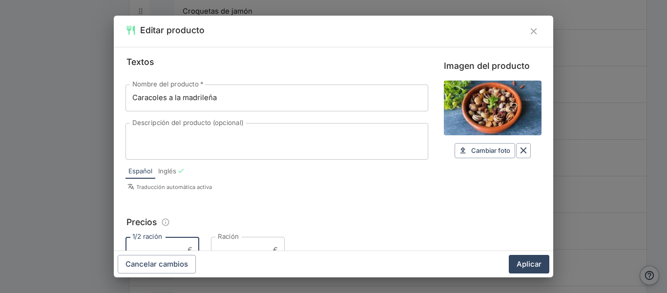
click at [242, 246] on input "Ración" at bounding box center [240, 250] width 58 height 26
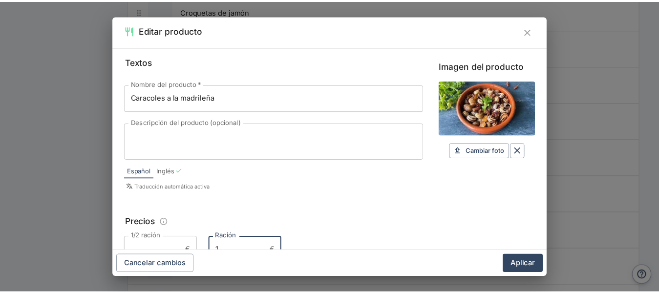
scroll to position [4, 0]
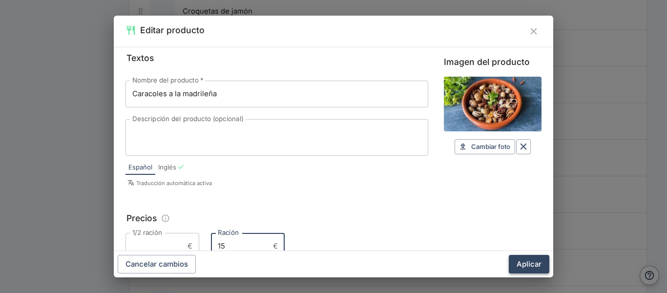
type input "15"
click at [527, 266] on button "Aplicar" at bounding box center [529, 264] width 41 height 19
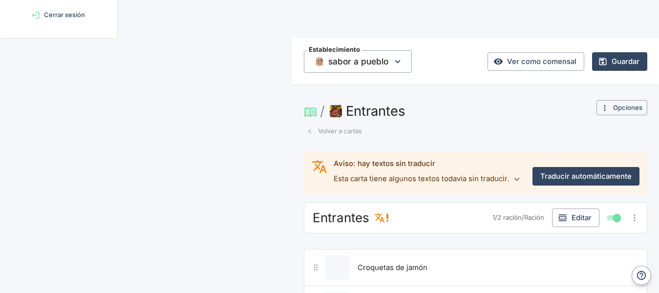
scroll to position [17, 0]
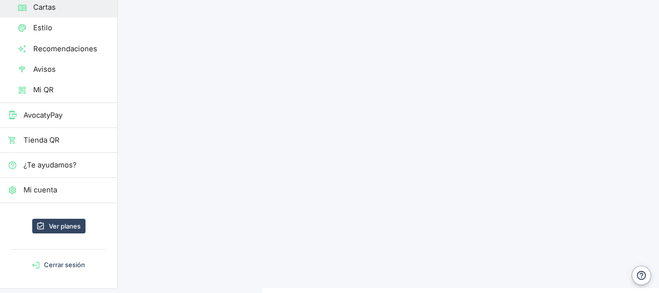
scroll to position [120, 0]
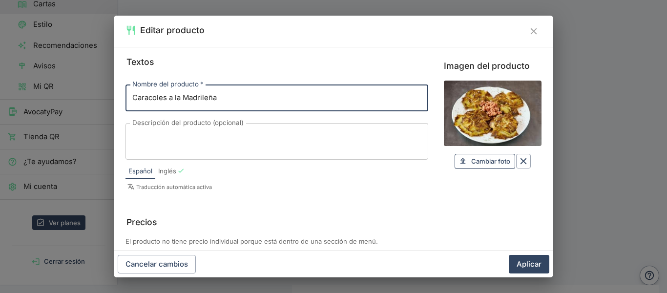
click at [488, 165] on span "Cambiar foto" at bounding box center [490, 161] width 39 height 11
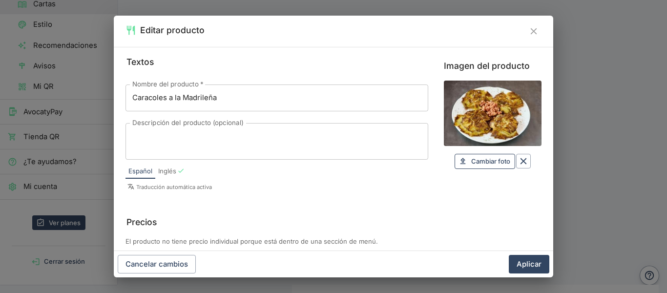
type input "C:\fakepath\caracoles.jpg"
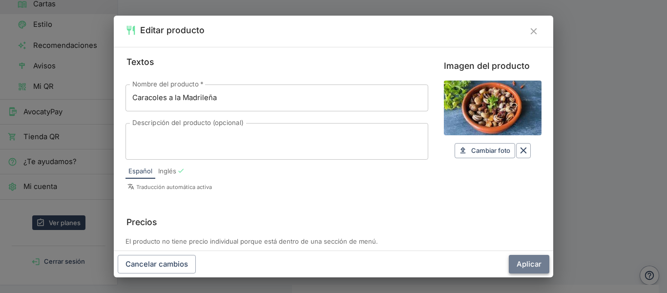
click at [533, 257] on button "Aplicar" at bounding box center [529, 264] width 41 height 19
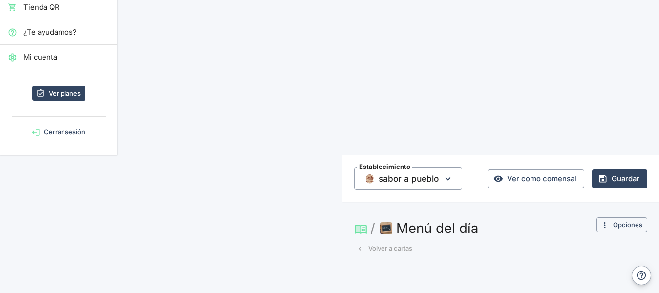
scroll to position [264, 0]
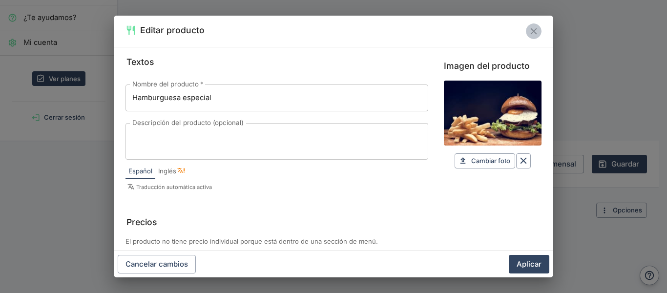
click at [535, 26] on icon "Cerrar" at bounding box center [534, 31] width 11 height 11
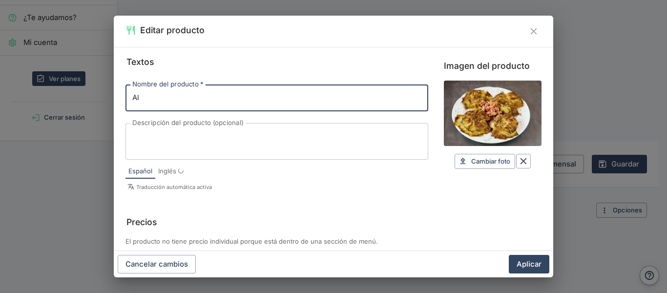
type input "A"
click at [533, 27] on icon "Cerrar" at bounding box center [534, 31] width 11 height 11
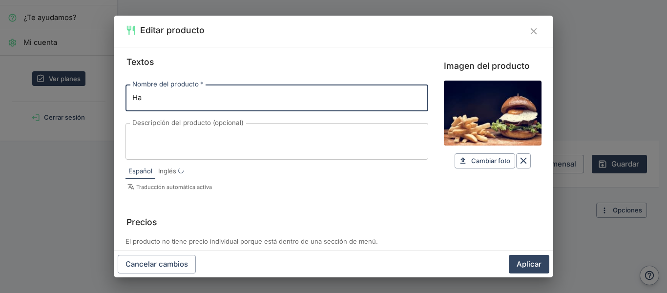
type input "H"
type input "s"
type input "Salmorejo"
click at [518, 162] on icon "Borrar" at bounding box center [523, 160] width 11 height 11
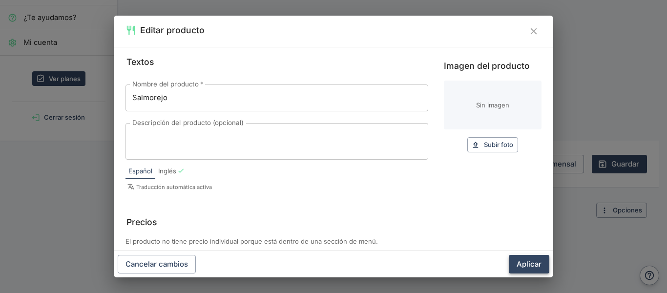
click at [534, 265] on button "Aplicar" at bounding box center [529, 264] width 41 height 19
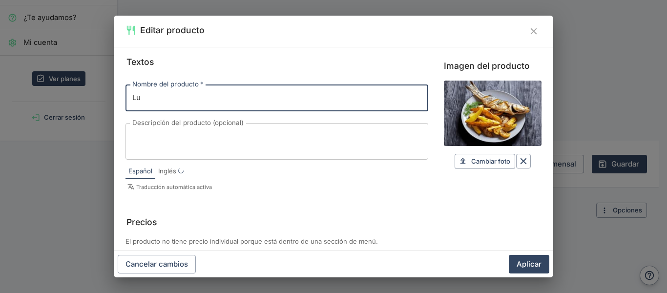
type input "L"
click at [211, 102] on input "Nombre del producto   *" at bounding box center [277, 98] width 303 height 26
type input "T"
type input "R"
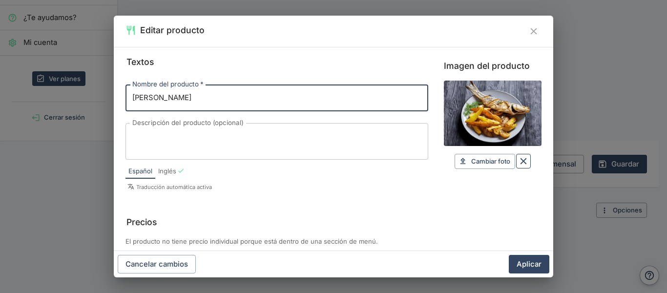
type input "[PERSON_NAME]"
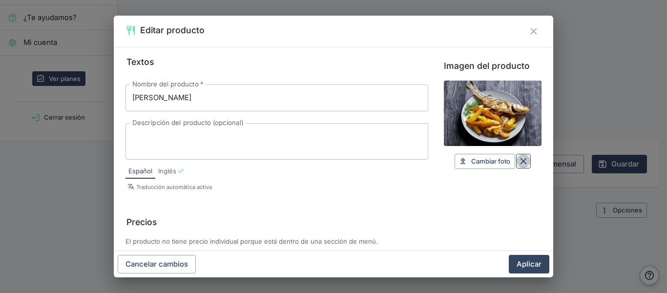
click at [521, 162] on icon "Borrar" at bounding box center [524, 161] width 6 height 6
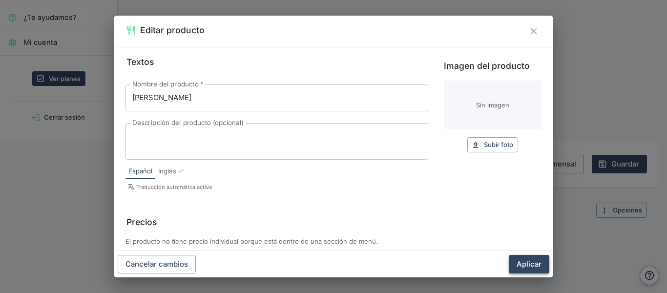
click at [531, 267] on button "Aplicar" at bounding box center [529, 264] width 41 height 19
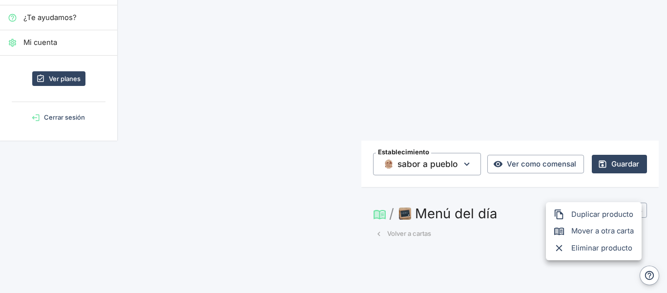
click at [614, 207] on li "Duplicar producto" at bounding box center [594, 214] width 96 height 17
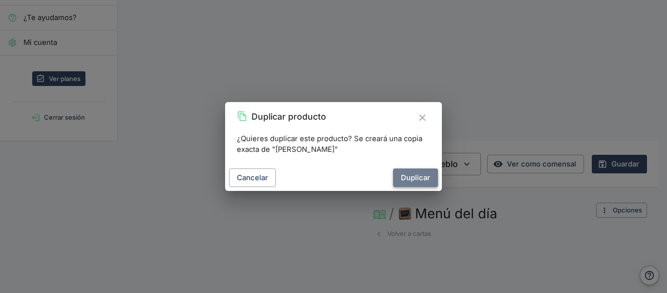
click at [414, 176] on button "Duplicar" at bounding box center [415, 178] width 45 height 19
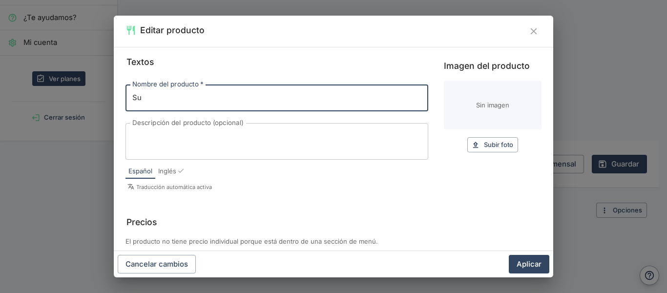
type input "S"
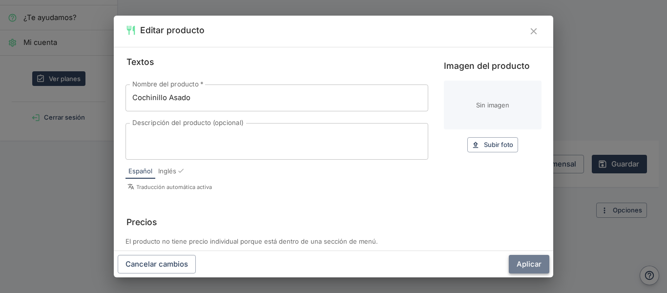
type input "Cochinillo Asado"
click at [510, 261] on button "Aplicar" at bounding box center [529, 264] width 41 height 19
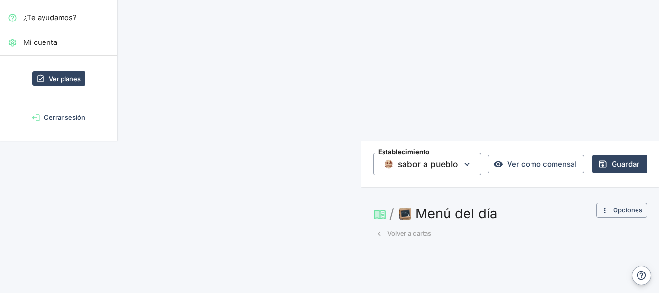
scroll to position [0, 0]
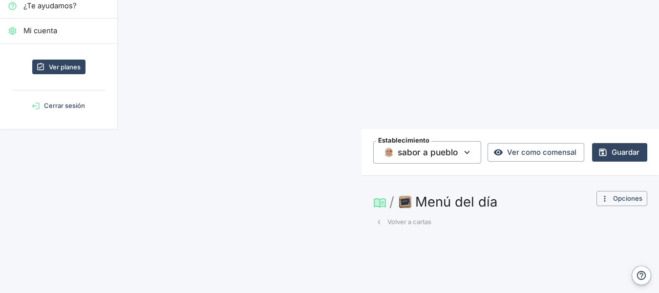
scroll to position [280, 0]
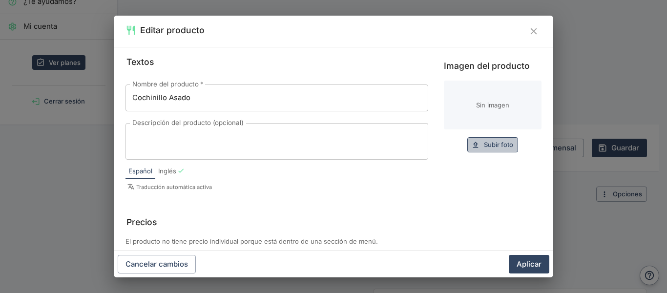
click at [499, 140] on span "Subir foto" at bounding box center [498, 144] width 29 height 11
type input "C:\fakepath\cochinillo.jpg"
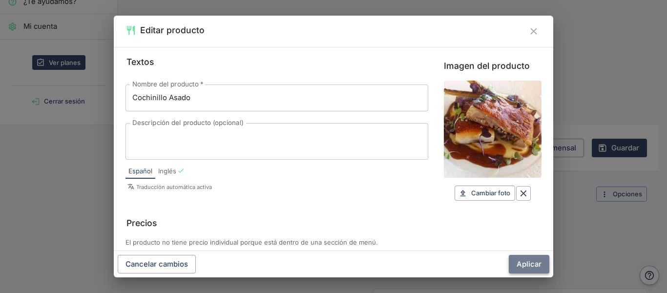
click at [536, 263] on button "Aplicar" at bounding box center [529, 264] width 41 height 19
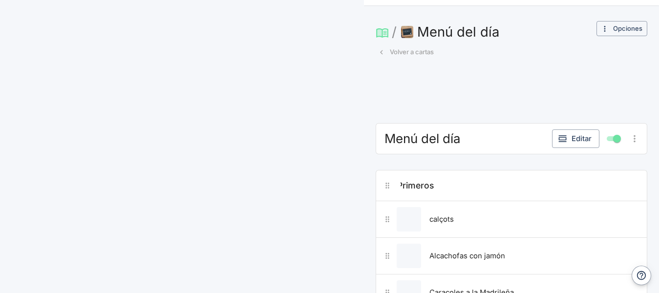
scroll to position [444, 0]
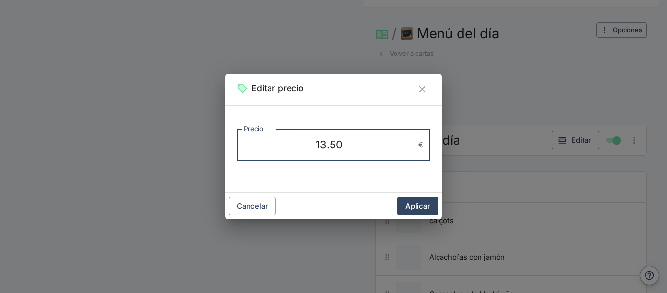
drag, startPoint x: 351, startPoint y: 145, endPoint x: 285, endPoint y: 134, distance: 66.7
click at [285, 134] on div "13.50 x € Precio" at bounding box center [333, 145] width 193 height 32
type textarea "26"
click at [412, 201] on button "Aplicar" at bounding box center [418, 206] width 41 height 19
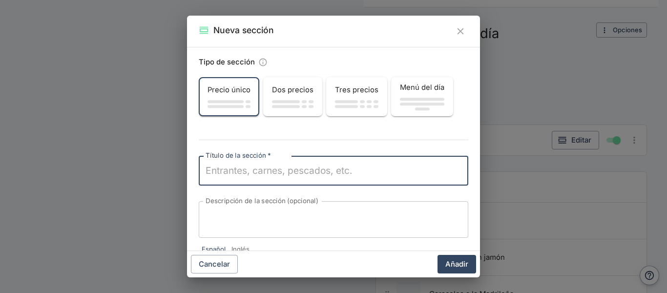
click at [302, 176] on textarea "Título de la sección   *" at bounding box center [334, 171] width 256 height 14
type textarea "postre"
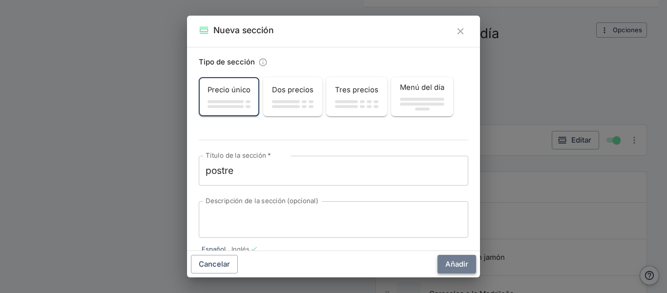
click at [456, 272] on button "Añadir" at bounding box center [457, 264] width 39 height 19
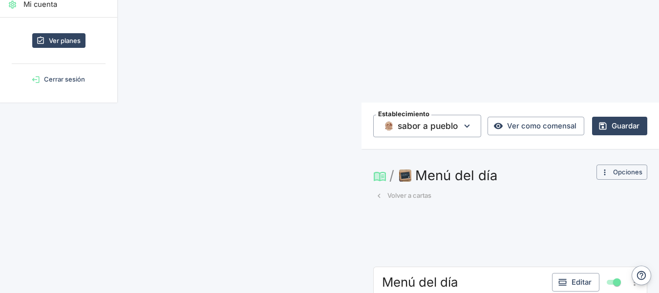
scroll to position [305, 0]
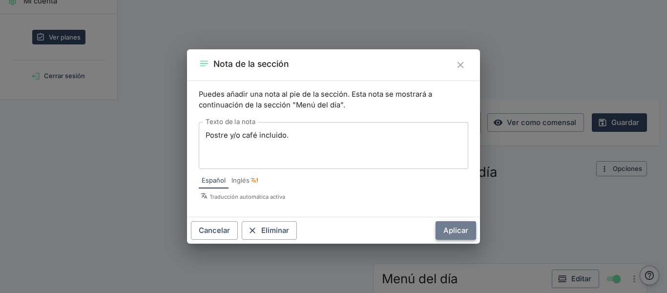
click at [459, 235] on button "Aplicar" at bounding box center [456, 230] width 41 height 19
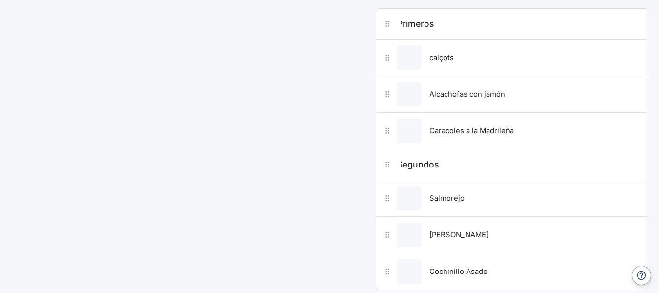
scroll to position [604, 0]
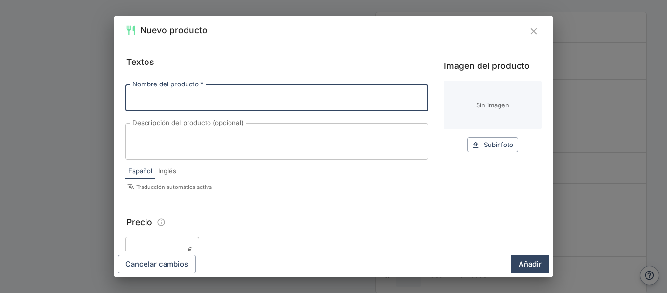
paste input "Torrija de horchata con helado de higo"
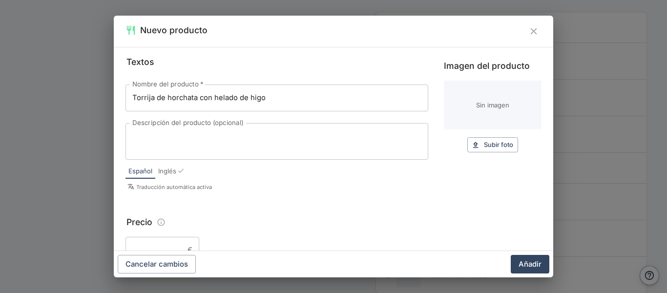
type input "Torrija de horchata con helado de higo"
drag, startPoint x: 486, startPoint y: 126, endPoint x: 486, endPoint y: 143, distance: 17.1
click at [486, 143] on div "Imagen del producto Sin imagen Subir foto Subir" at bounding box center [493, 105] width 98 height 93
click at [486, 143] on span "Subir foto" at bounding box center [498, 144] width 29 height 11
type input "C:\fakepath\torrija.jpg"
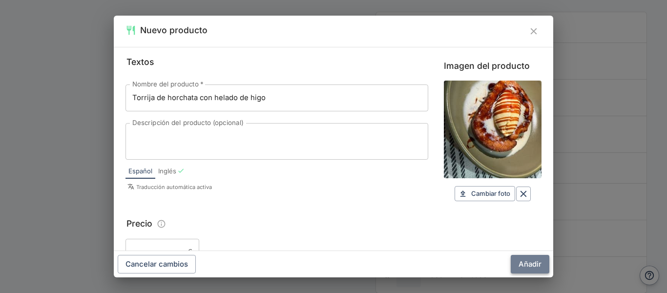
click at [539, 261] on button "Añadir" at bounding box center [530, 264] width 39 height 19
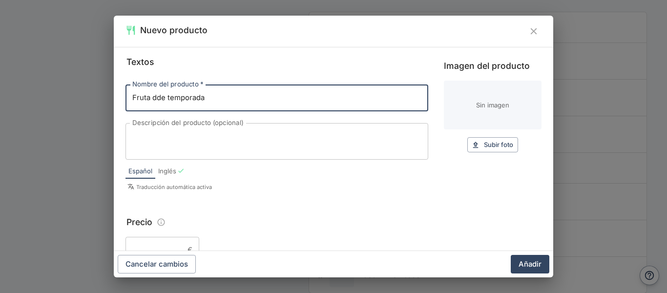
click at [161, 100] on input "Fruta dde temporada" at bounding box center [277, 98] width 303 height 26
type input "Fruta de temporada"
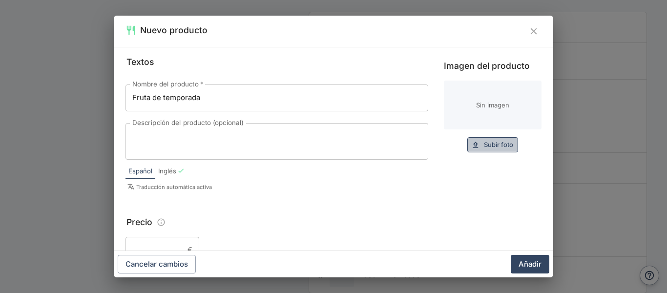
click at [467, 148] on button "Subir foto Subir" at bounding box center [492, 144] width 51 height 15
type input "C:\fakepath\frutas.jpg"
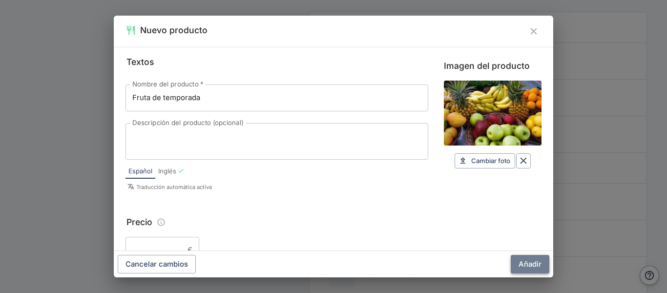
click at [529, 266] on button "Añadir" at bounding box center [530, 264] width 39 height 19
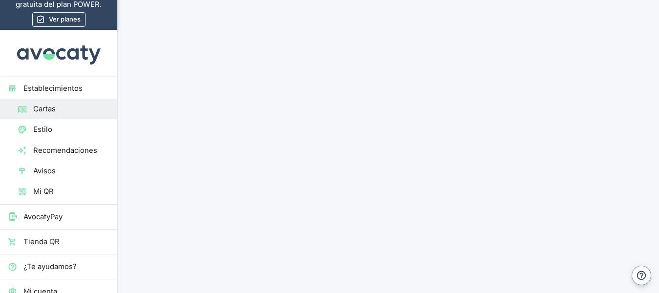
scroll to position [2, 0]
